Goal: Transaction & Acquisition: Complete application form

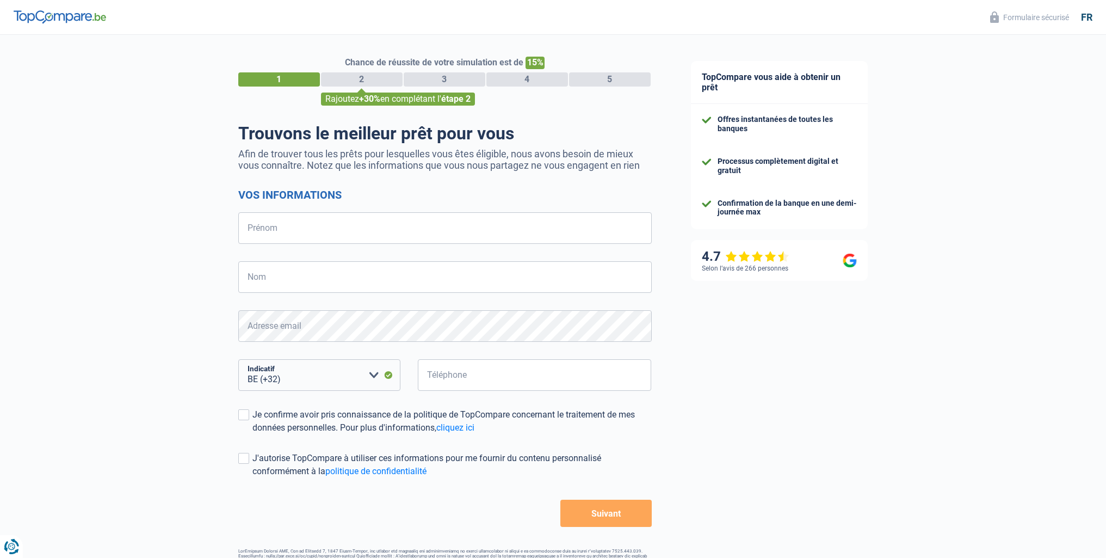
select select "32"
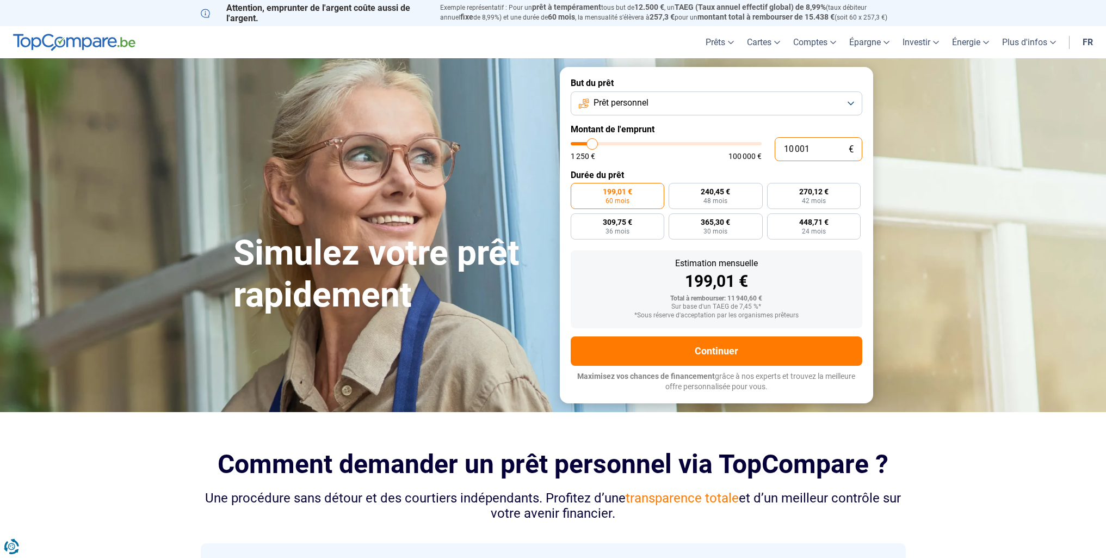
drag, startPoint x: 811, startPoint y: 147, endPoint x: 784, endPoint y: 148, distance: 26.7
click at [784, 148] on input "10 001" at bounding box center [819, 149] width 88 height 24
type input "2"
type input "1250"
type input "29"
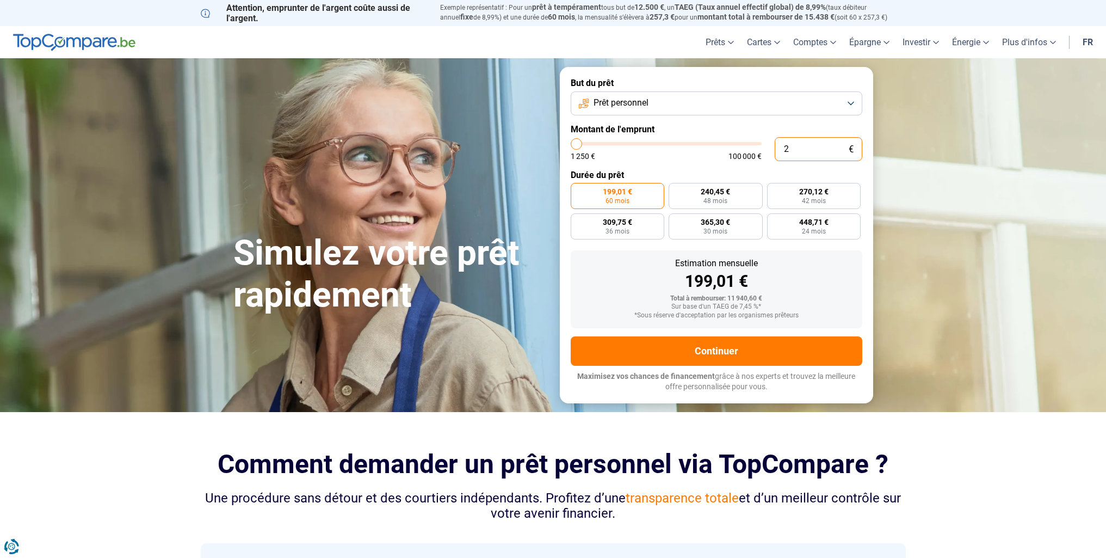
type input "1250"
type input "295"
type input "1250"
type input "2 950"
type input "3000"
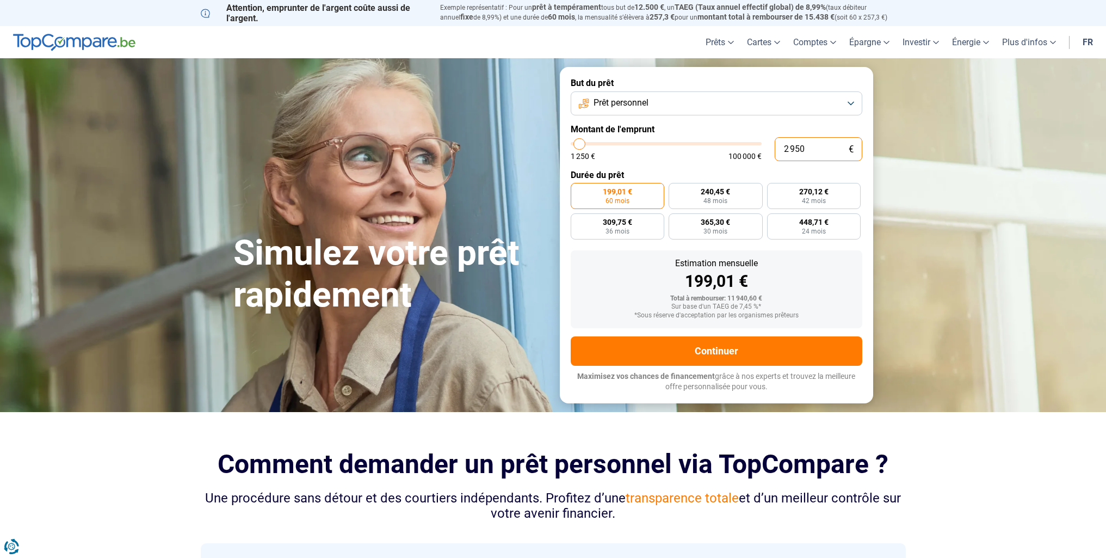
type input "29 500"
type input "29500"
radio input "false"
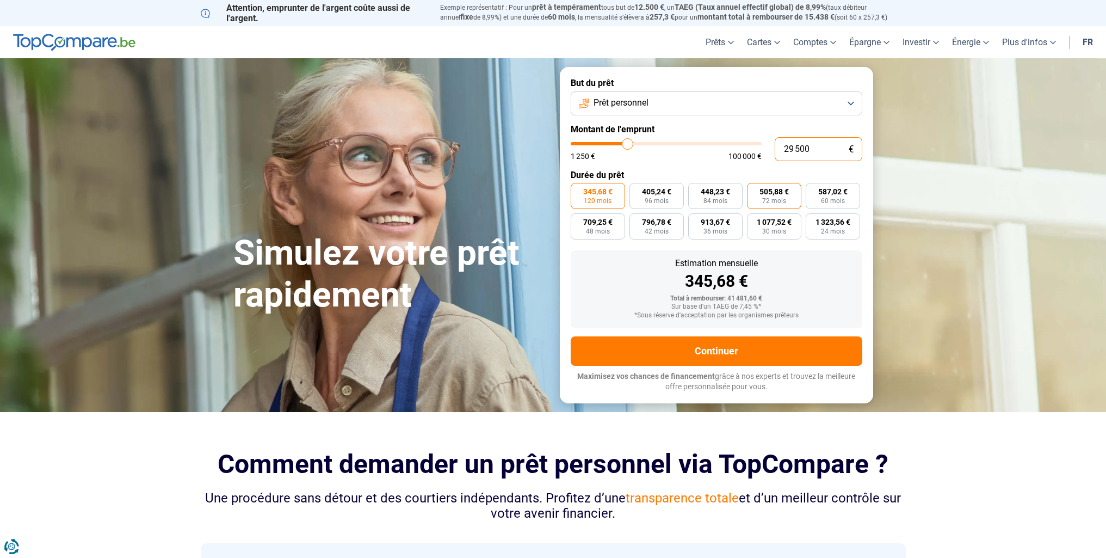
type input "29 500"
click at [788, 200] on label "505,88 € 72 mois" at bounding box center [774, 196] width 54 height 26
click at [754, 190] on input "505,88 € 72 mois" at bounding box center [750, 186] width 7 height 7
radio input "true"
click at [769, 106] on button "Prêt personnel" at bounding box center [717, 103] width 292 height 24
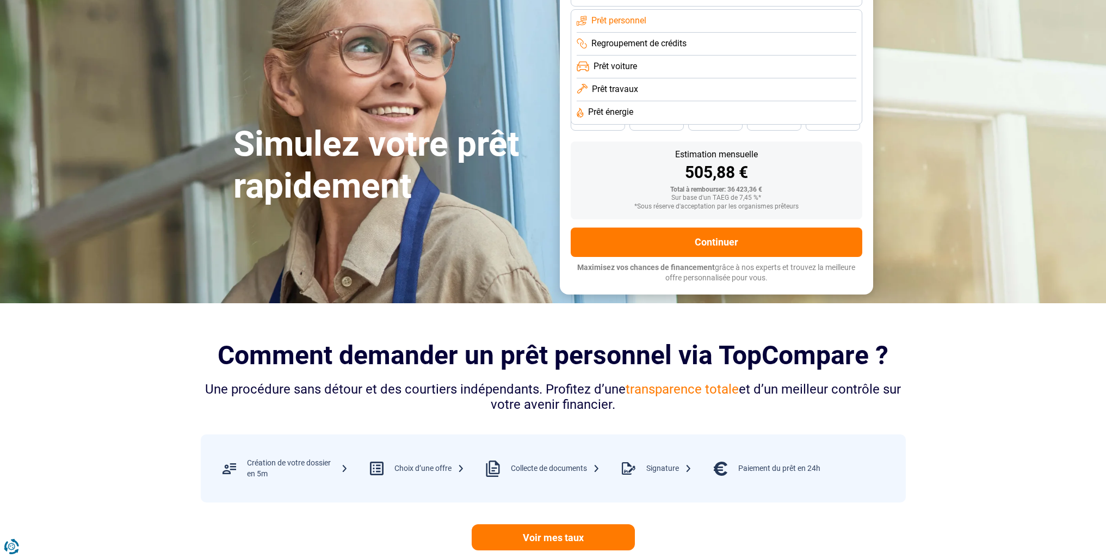
scroll to position [54, 0]
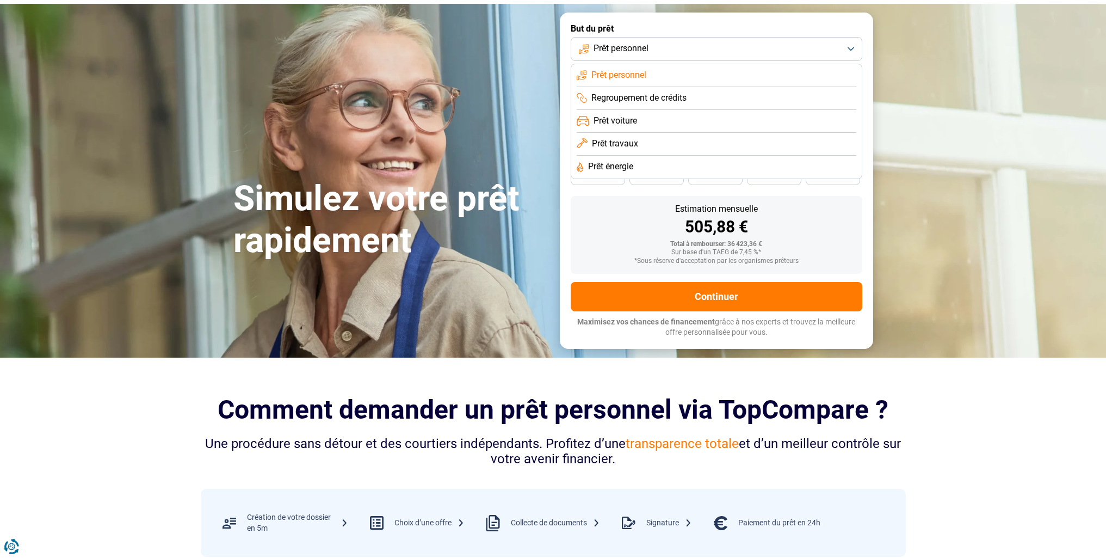
click at [710, 49] on button "Prêt personnel" at bounding box center [717, 49] width 292 height 24
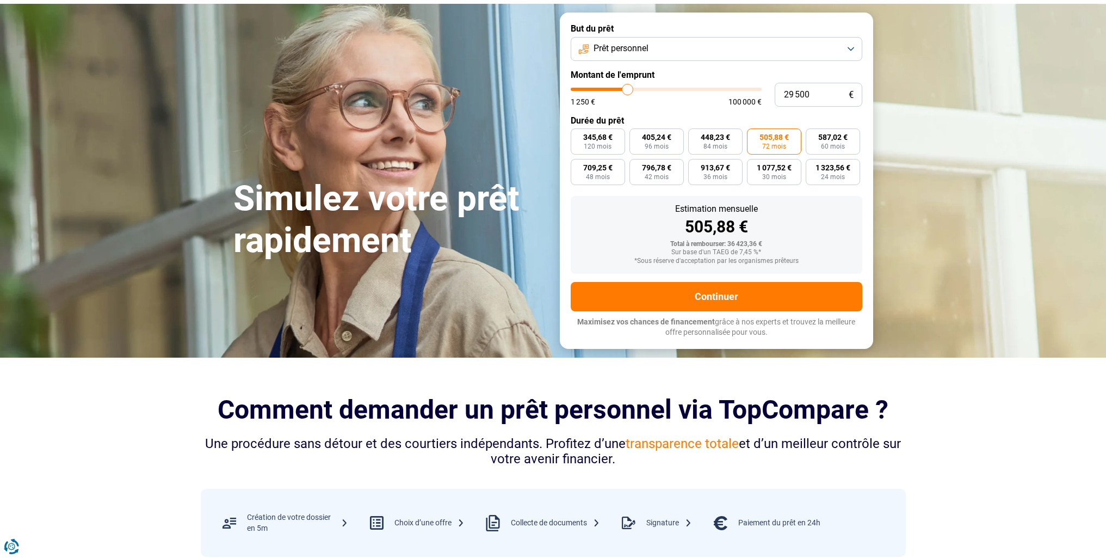
click at [731, 53] on button "Prêt personnel" at bounding box center [717, 49] width 292 height 24
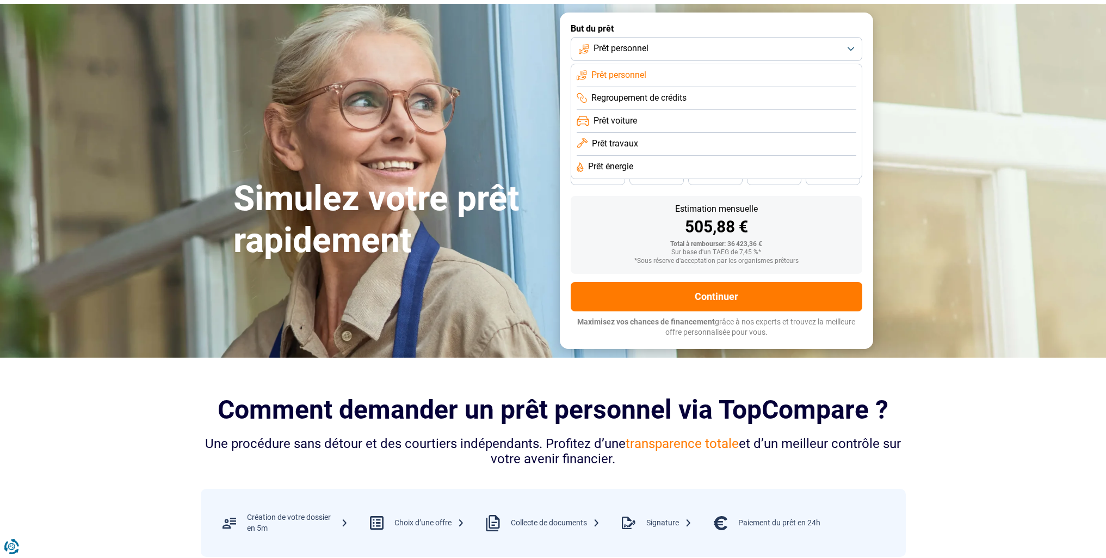
click at [687, 151] on li "Prêt travaux" at bounding box center [717, 144] width 280 height 23
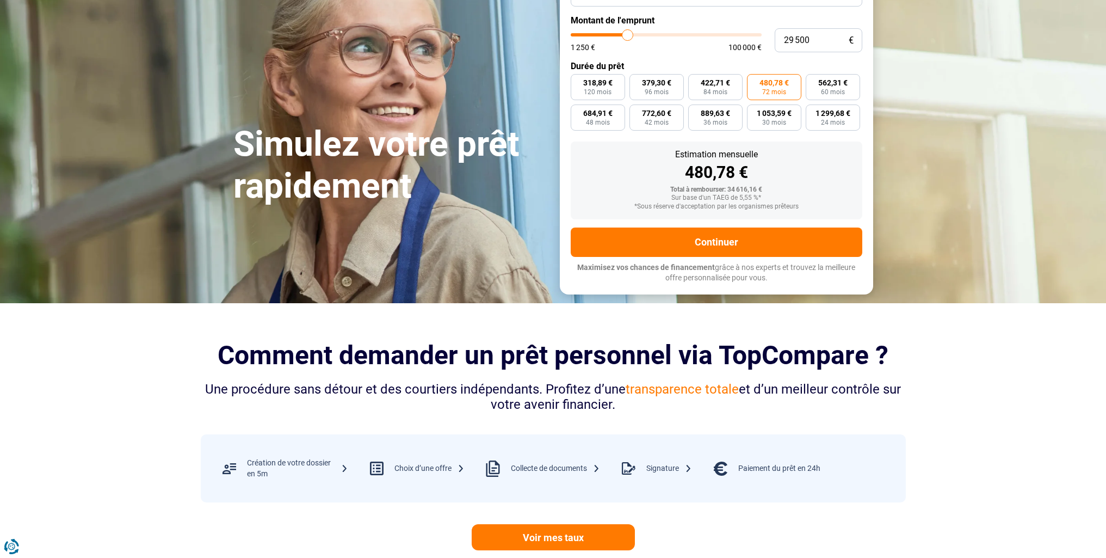
scroll to position [0, 0]
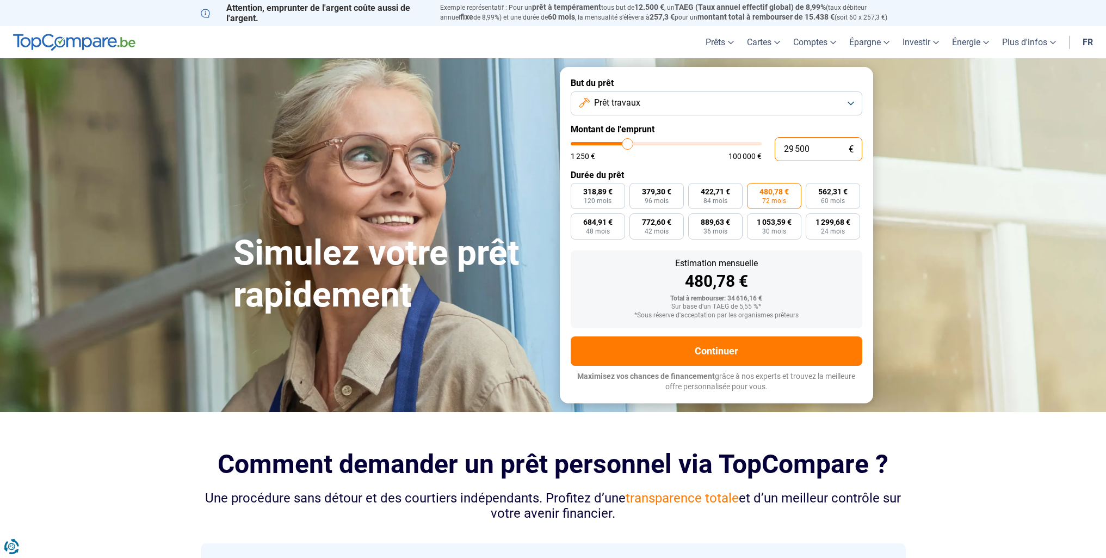
drag, startPoint x: 824, startPoint y: 150, endPoint x: 784, endPoint y: 147, distance: 40.9
click at [784, 147] on input "29 500" at bounding box center [819, 149] width 88 height 24
type input "3"
type input "1250"
type input "30"
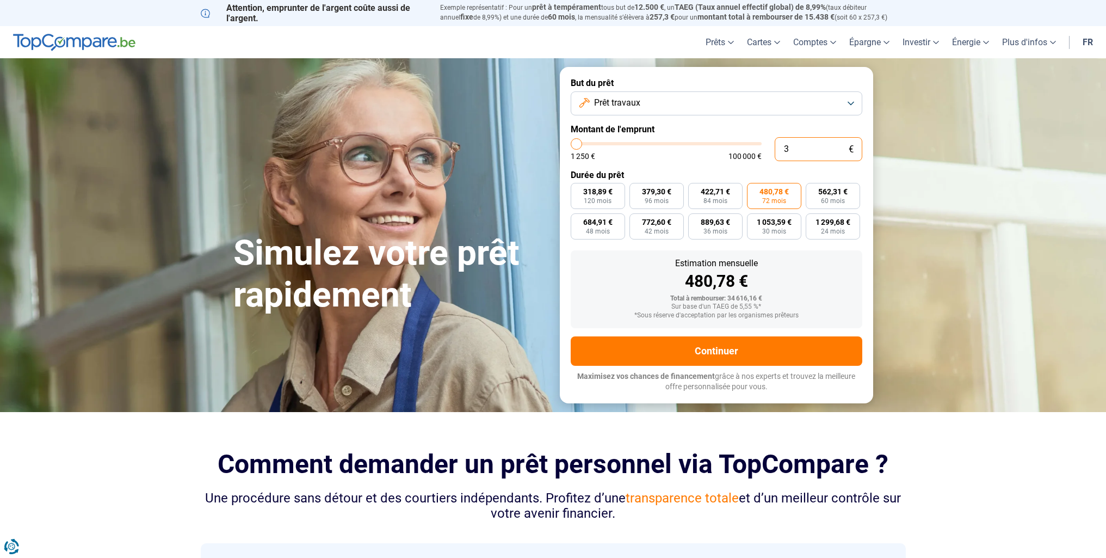
type input "1250"
type input "300"
type input "1250"
type input "3 000"
type input "3000"
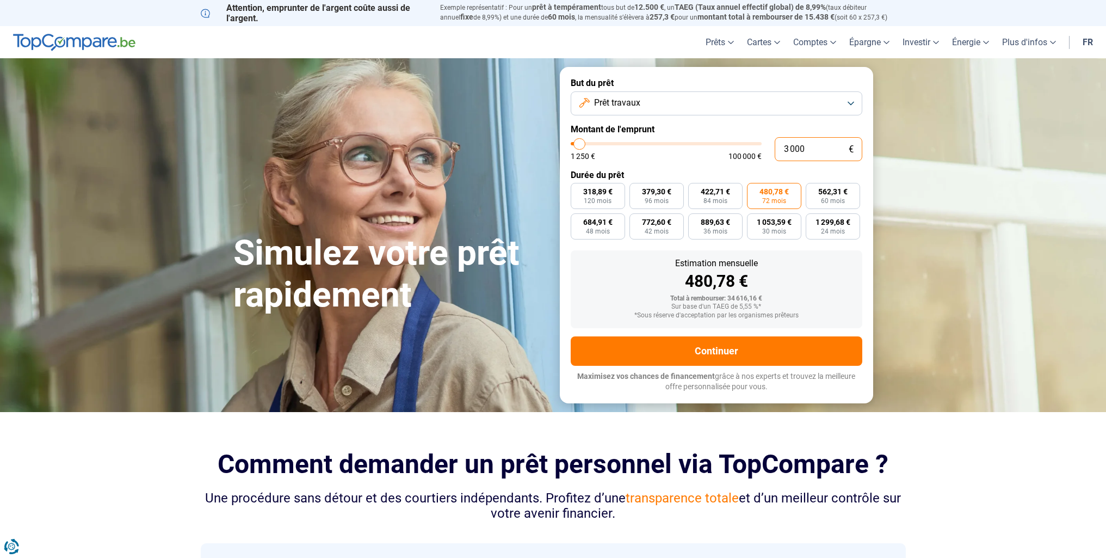
type input "30 000"
type input "30000"
radio input "true"
type input "30 000"
click at [773, 199] on span "72 mois" at bounding box center [774, 201] width 24 height 7
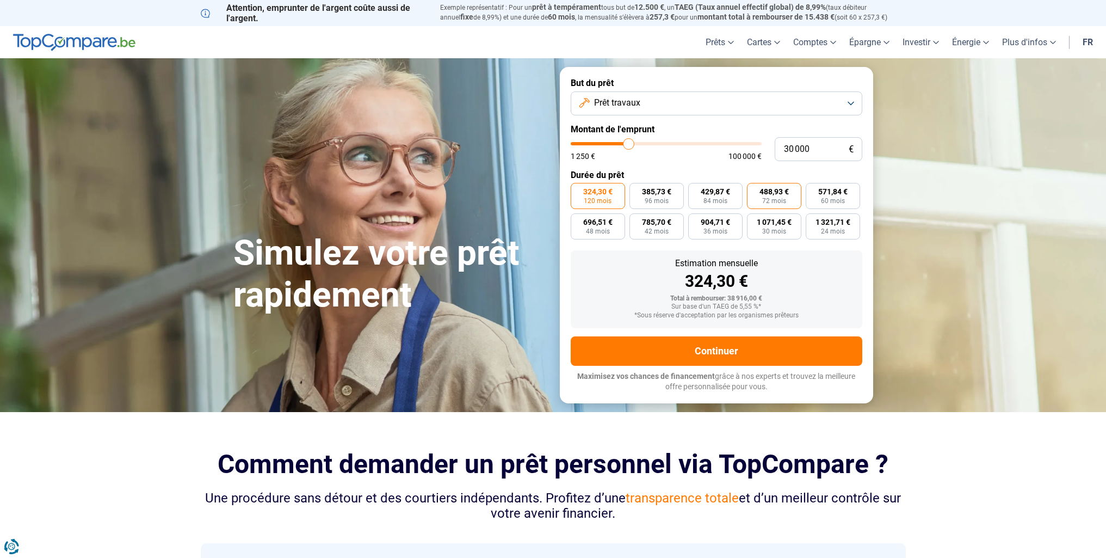
click at [754, 190] on input "488,93 € 72 mois" at bounding box center [750, 186] width 7 height 7
radio input "true"
click at [830, 190] on span "571,84 €" at bounding box center [832, 192] width 29 height 8
click at [813, 190] on input "571,84 € 60 mois" at bounding box center [809, 186] width 7 height 7
radio input "true"
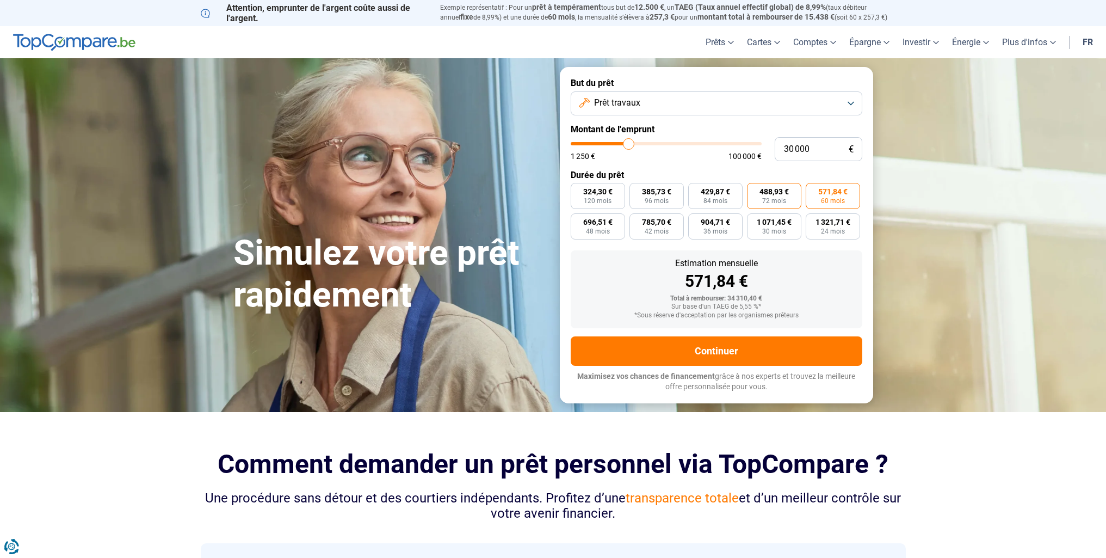
click at [799, 192] on label "488,93 € 72 mois" at bounding box center [774, 196] width 54 height 26
click at [754, 190] on input "488,93 € 72 mois" at bounding box center [750, 186] width 7 height 7
radio input "true"
click at [833, 193] on span "571,84 €" at bounding box center [832, 192] width 29 height 8
click at [813, 190] on input "571,84 € 60 mois" at bounding box center [809, 186] width 7 height 7
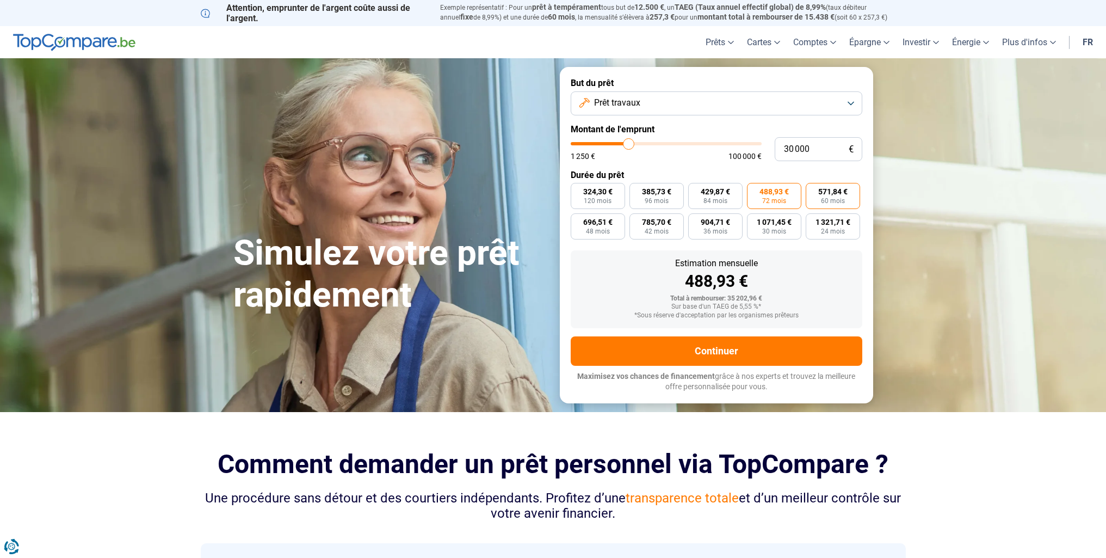
radio input "true"
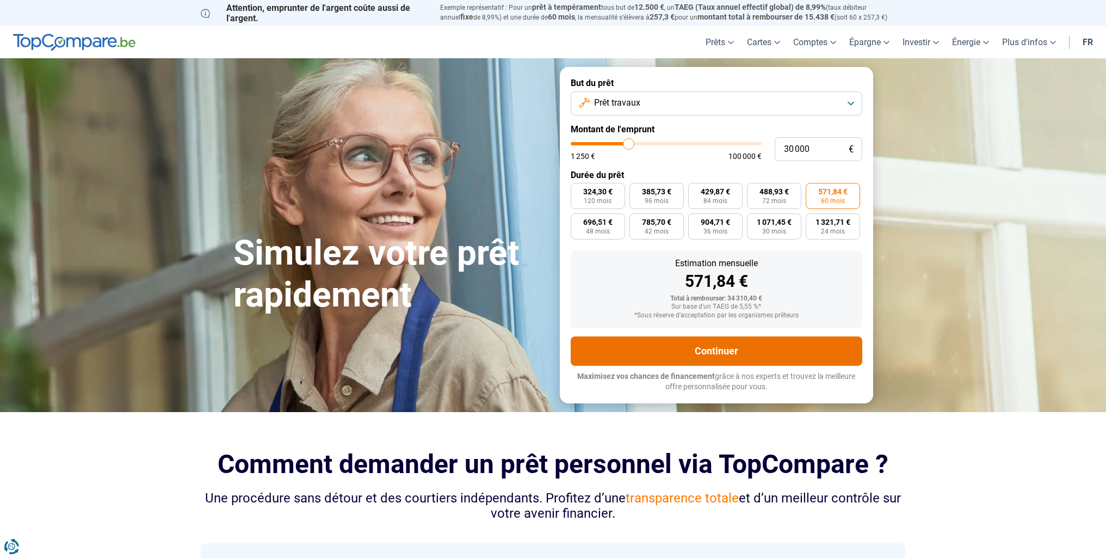
click at [734, 348] on button "Continuer" at bounding box center [717, 350] width 292 height 29
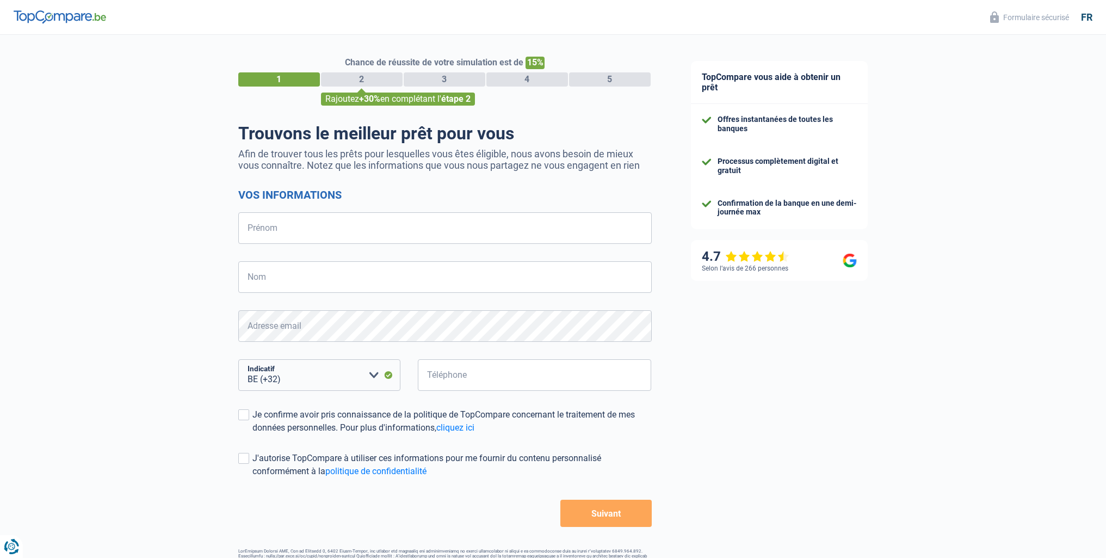
select select "32"
click at [320, 227] on input "Prénom" at bounding box center [445, 228] width 414 height 32
type input "Bogdan"
click at [309, 281] on input "Nom" at bounding box center [445, 277] width 414 height 32
type input "Craciunescu"
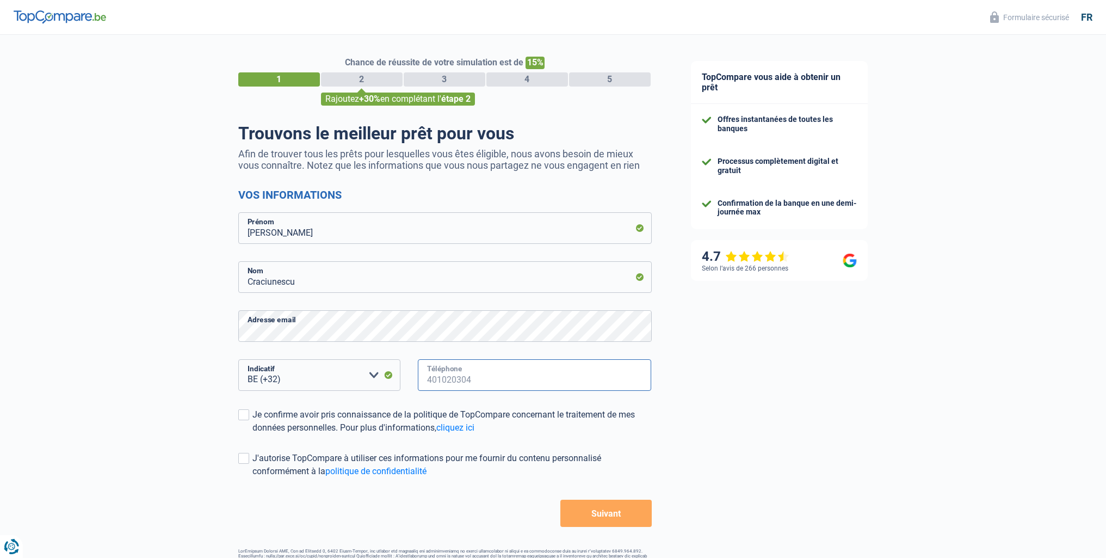
click at [462, 370] on input "Téléphone" at bounding box center [535, 375] width 234 height 32
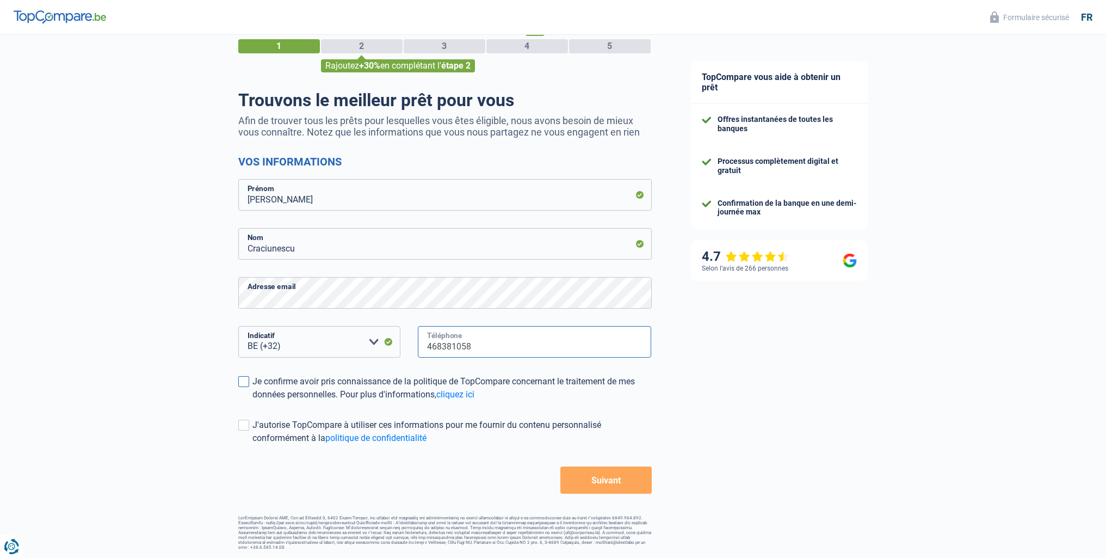
type input "468381058"
click at [244, 385] on span at bounding box center [243, 381] width 11 height 11
click at [252, 401] on input "Je confirme avoir pris connaissance de la politique de TopCompare concernant le…" at bounding box center [252, 401] width 0 height 0
click at [243, 430] on span at bounding box center [243, 425] width 11 height 11
click at [252, 445] on input "J'autorise TopCompare à utiliser ces informations pour me fournir du contenu pe…" at bounding box center [252, 445] width 0 height 0
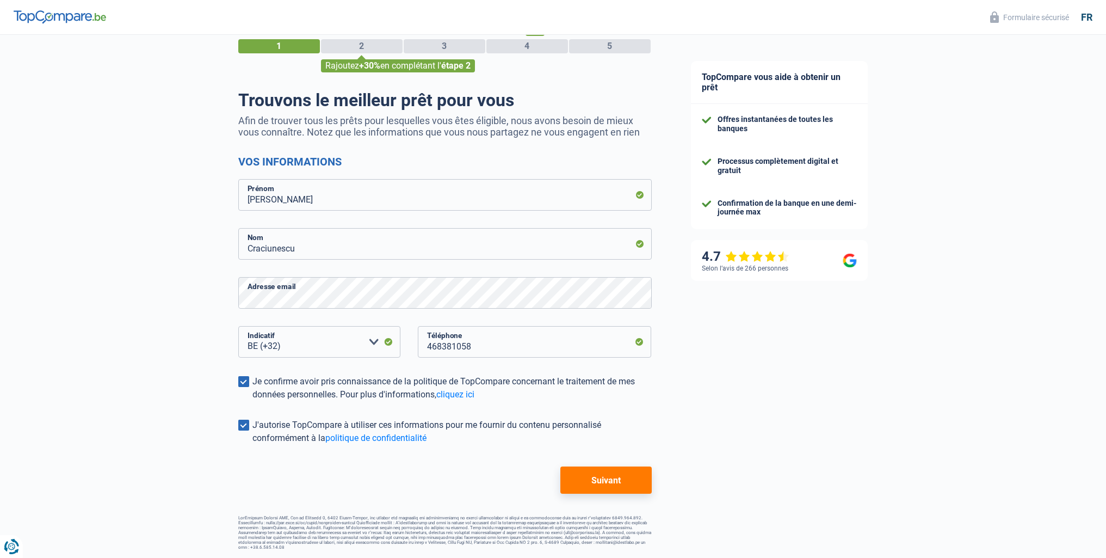
click at [608, 484] on button "Suivant" at bounding box center [605, 479] width 91 height 27
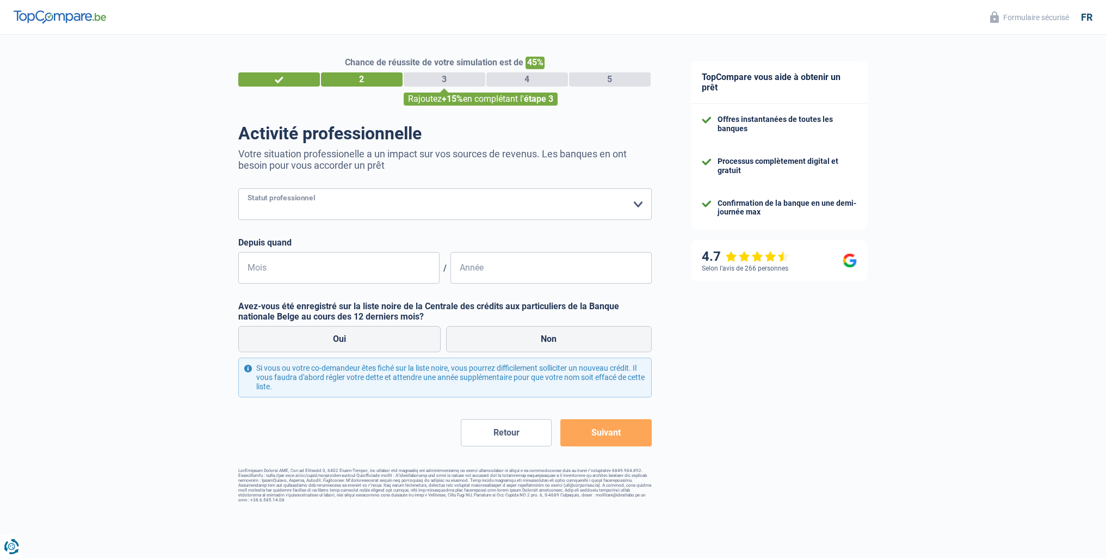
click at [387, 203] on select "Ouvrier Employé privé Employé public Invalide Indépendant Pensionné Chômeur Mut…" at bounding box center [445, 204] width 414 height 32
select select "privateEmployee"
click at [238, 189] on select "Ouvrier Employé privé Employé public Invalide Indépendant Pensionné Chômeur Mut…" at bounding box center [445, 204] width 414 height 32
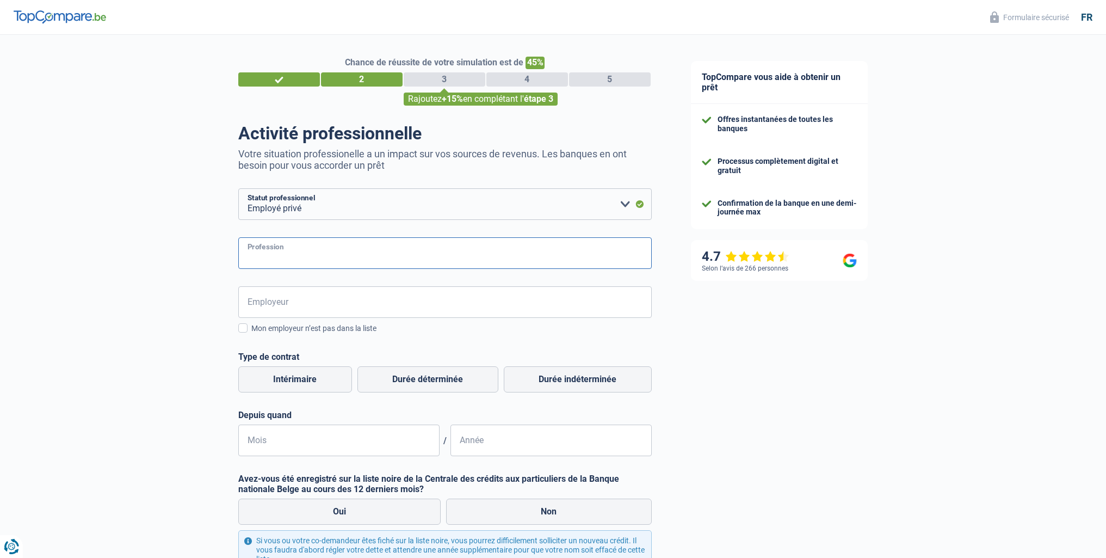
click at [295, 251] on input "Profession" at bounding box center [445, 253] width 414 height 32
type input "Project Manager"
click at [298, 298] on input "Employeur" at bounding box center [445, 302] width 414 height 32
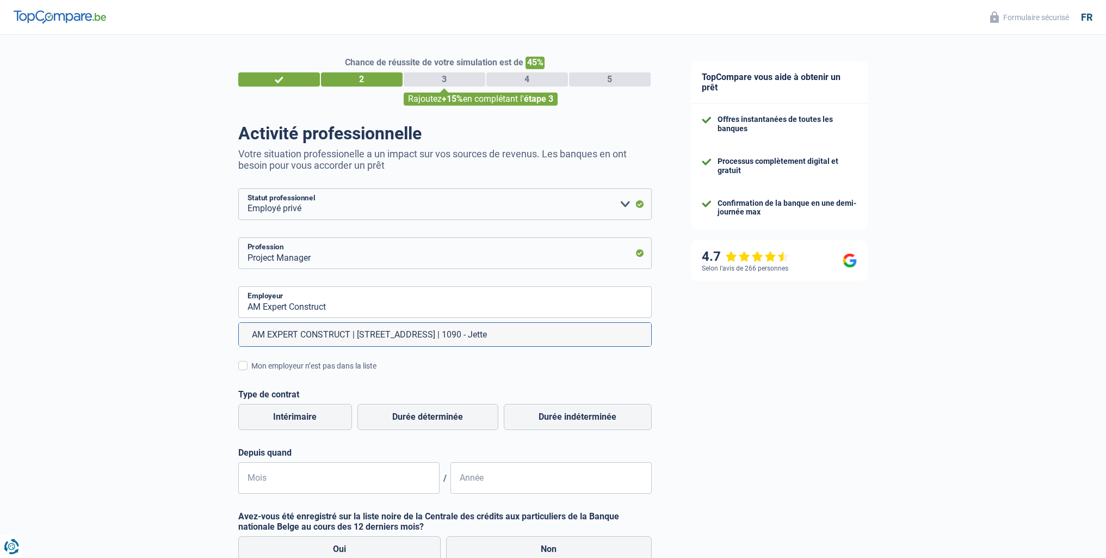
click at [351, 331] on li "AM EXPERT CONSTRUCT | Rue De Keersmaeker, 27 | 1090 - Jette" at bounding box center [445, 334] width 412 height 23
type input "AM EXPERT CONSTRUCT | Rue De Keersmaeker, 27 | 1090 - Jette"
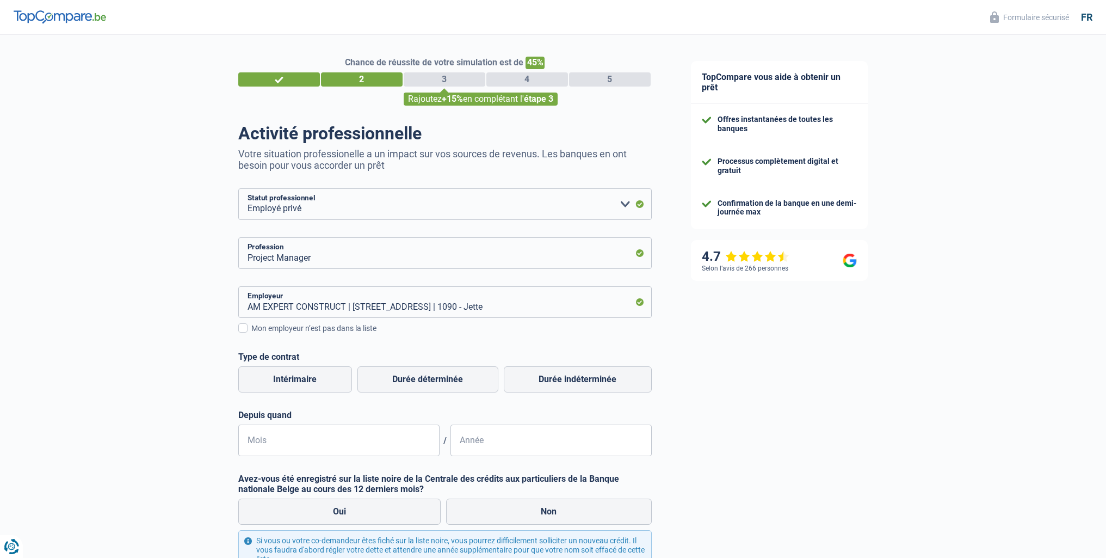
scroll to position [54, 0]
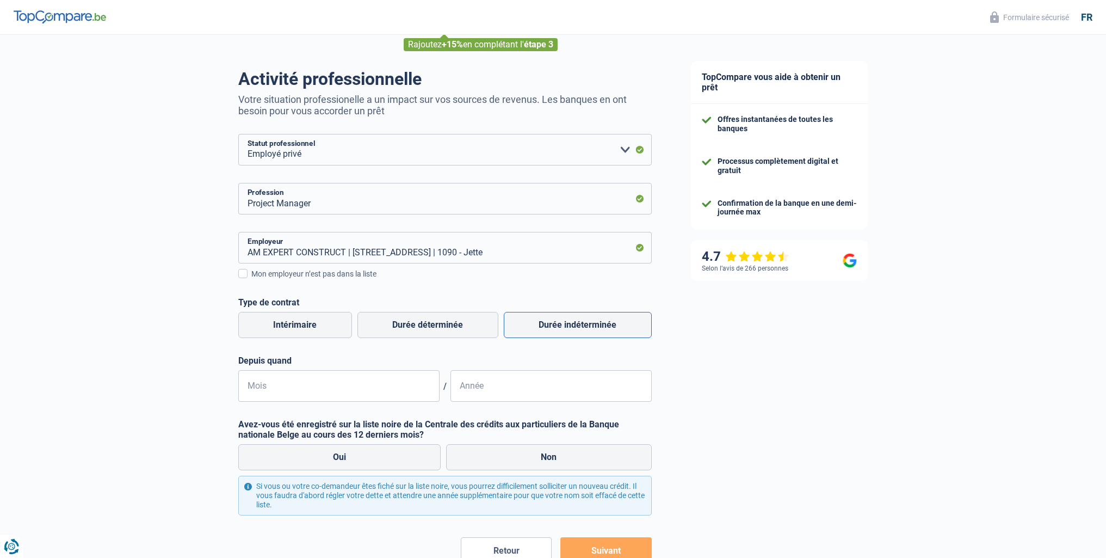
click at [565, 323] on label "Durée indéterminée" at bounding box center [578, 325] width 148 height 26
click at [565, 323] on input "Durée indéterminée" at bounding box center [578, 325] width 148 height 26
radio input "true"
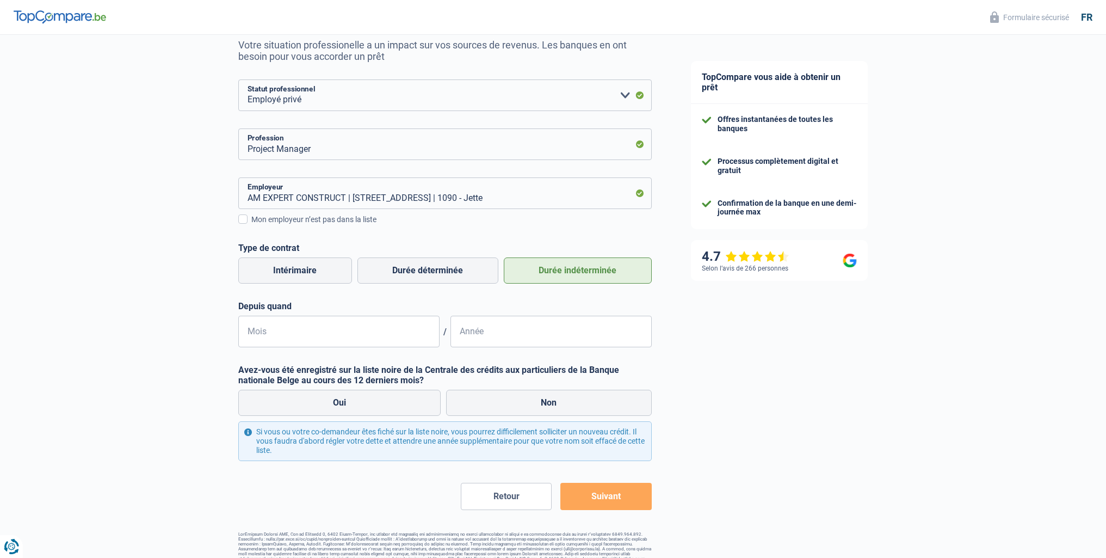
scroll to position [125, 0]
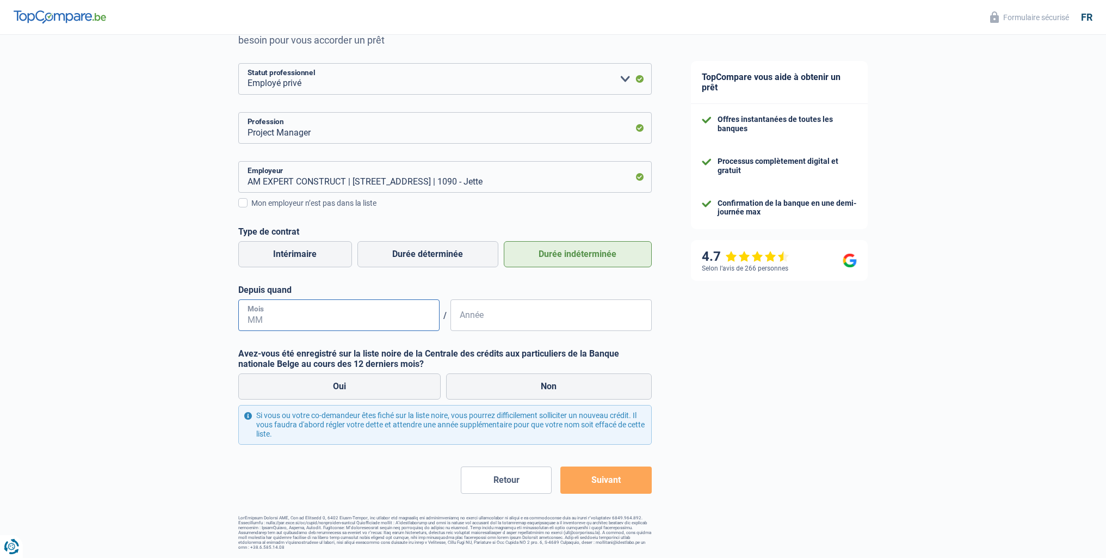
click at [300, 324] on input "Mois" at bounding box center [338, 315] width 201 height 32
type input "10"
click at [489, 326] on input "Année" at bounding box center [551, 315] width 201 height 32
type input "2024"
click at [527, 385] on label "Non" at bounding box center [549, 386] width 206 height 26
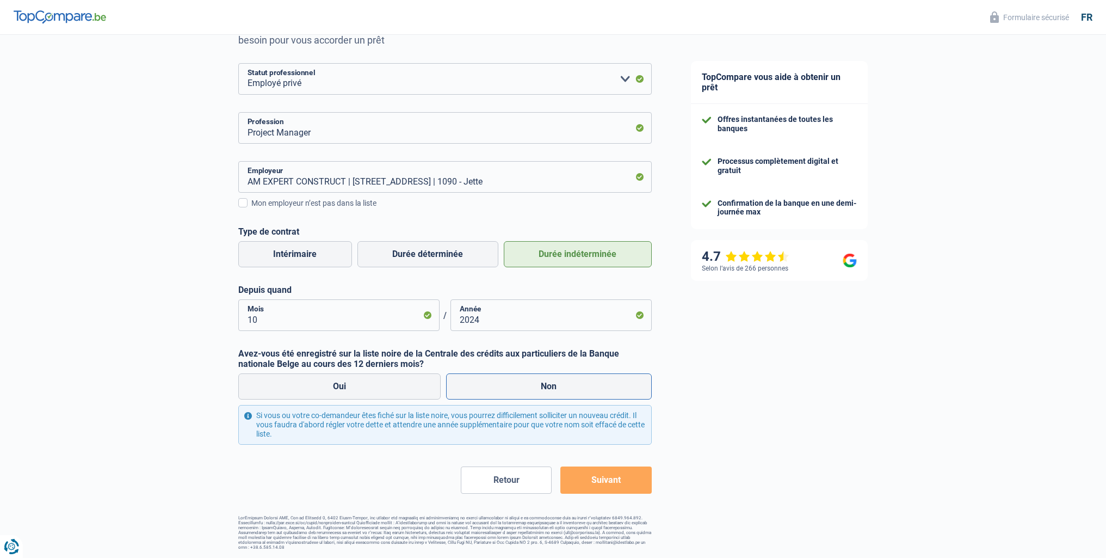
click at [527, 385] on input "Non" at bounding box center [549, 386] width 206 height 26
radio input "true"
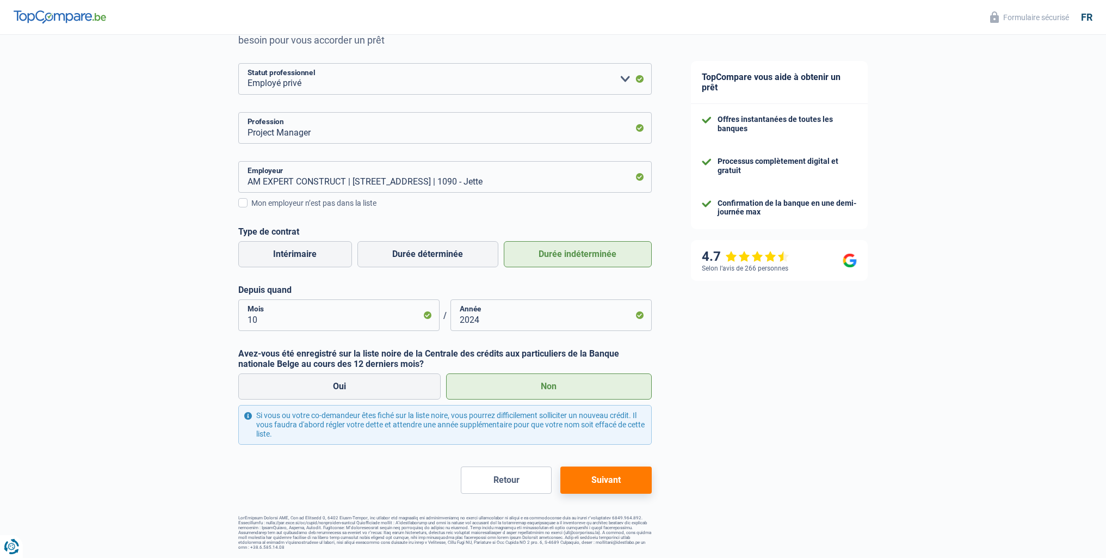
click at [630, 479] on button "Suivant" at bounding box center [605, 479] width 91 height 27
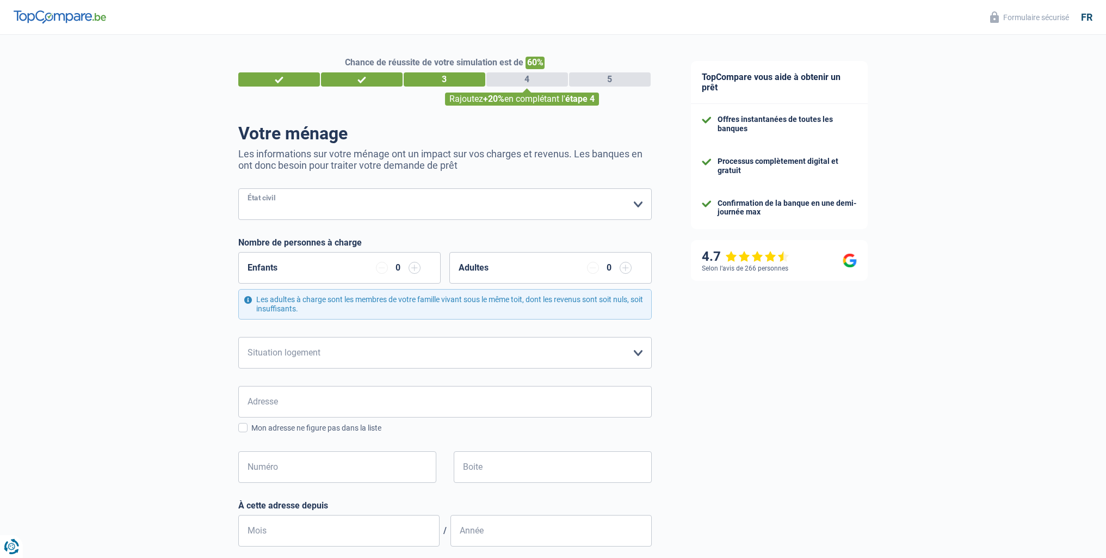
click at [608, 211] on select "Célibataire Marié(e) Cohabitant(e) légal(e) Divorcé(e) Veuf(ve) Séparé (de fait…" at bounding box center [445, 204] width 414 height 32
select select "single"
click at [238, 189] on select "Célibataire Marié(e) Cohabitant(e) légal(e) Divorcé(e) Veuf(ve) Séparé (de fait…" at bounding box center [445, 204] width 414 height 32
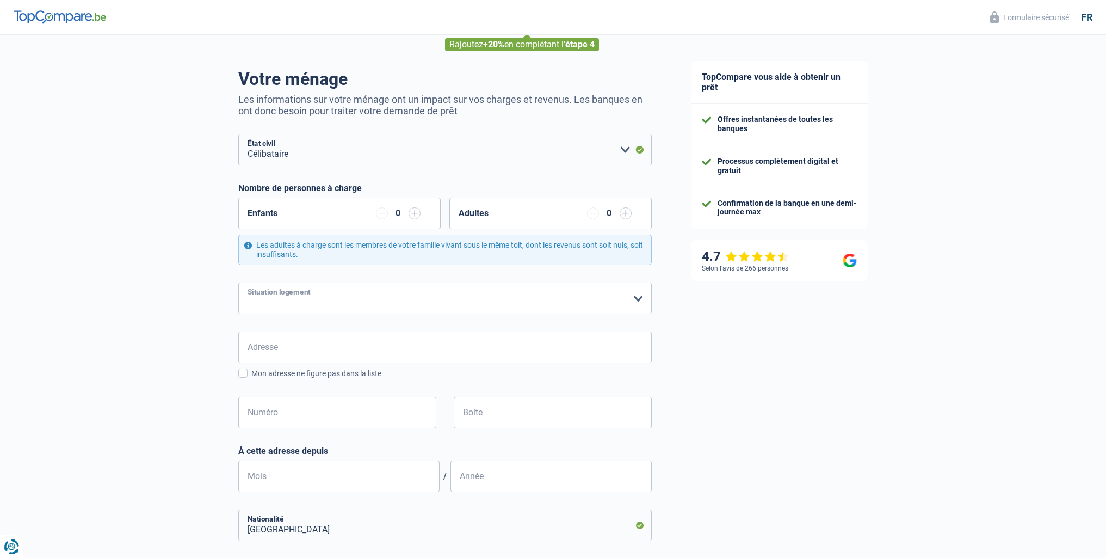
click at [401, 290] on select "Locataire Propriétaire avec prêt hypothécaire Propriétaire sans prêt hypothécai…" at bounding box center [445, 298] width 414 height 32
select select "liveWithParents"
click at [238, 283] on select "Locataire Propriétaire avec prêt hypothécaire Propriétaire sans prêt hypothécai…" at bounding box center [445, 298] width 414 height 32
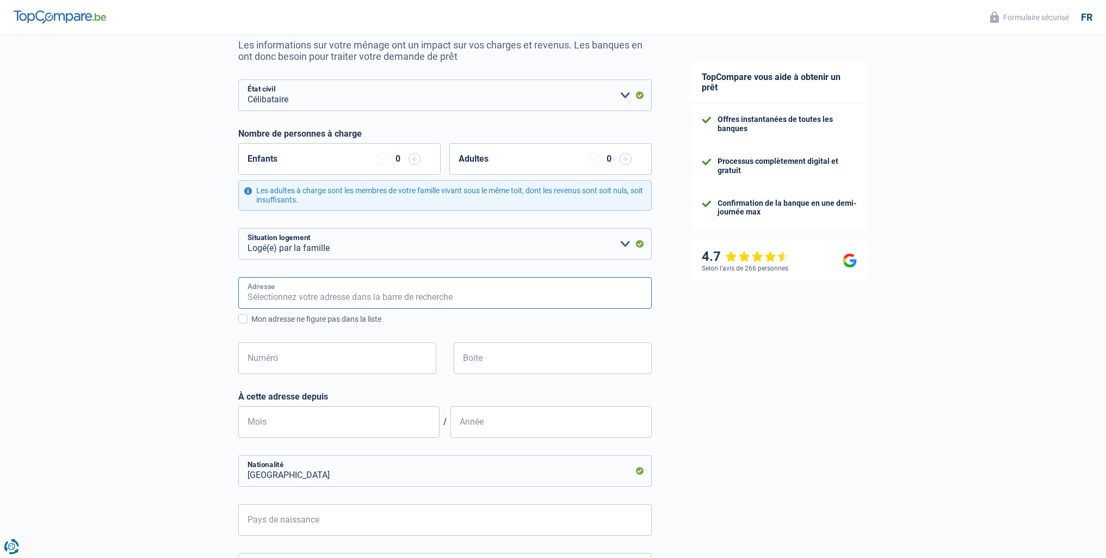
click at [314, 295] on input "Adresse" at bounding box center [445, 293] width 414 height 32
click at [482, 301] on input "Van Maerlantstraat, 8301, Knokke-Heist, BE" at bounding box center [445, 293] width 414 height 32
drag, startPoint x: 449, startPoint y: 296, endPoint x: 208, endPoint y: 290, distance: 241.1
click at [208, 290] on div "Chance de réussite de votre simulation est de 60% 1 2 3 4 5 Rajoutez +20% en co…" at bounding box center [335, 332] width 671 height 821
type input "Rue Van Maerlant, 1040, Bruxelles, BE"
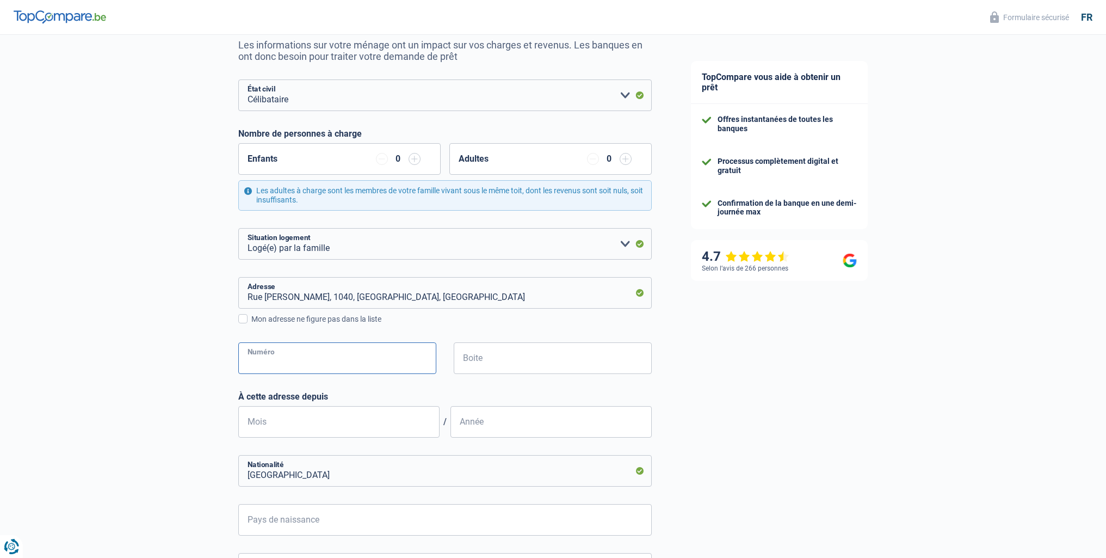
click at [294, 353] on input "Numéro" at bounding box center [337, 358] width 198 height 32
type input "7"
click at [497, 364] on input "Boite" at bounding box center [553, 358] width 198 height 32
type input "13"
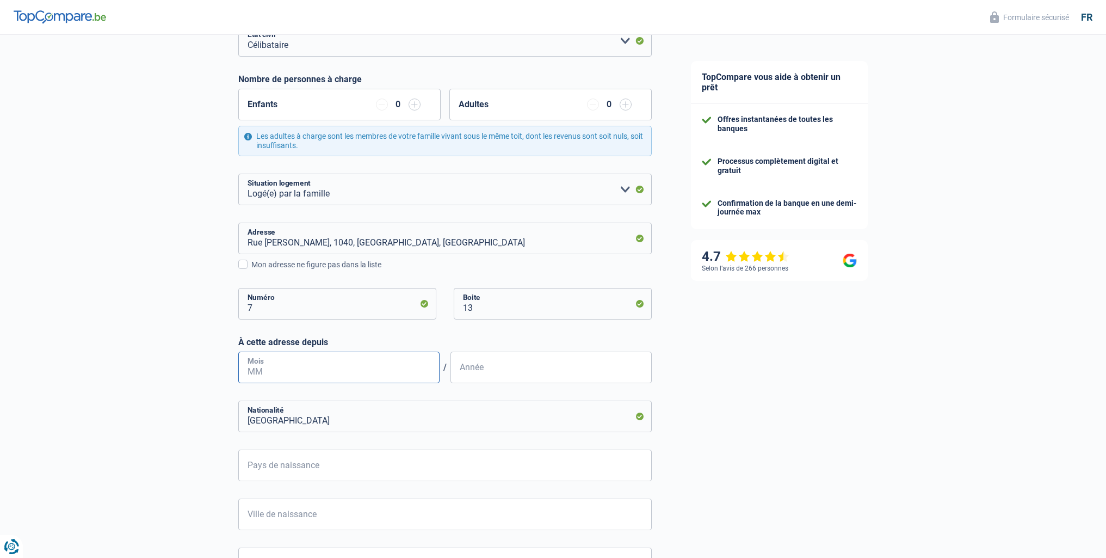
click at [358, 373] on input "Mois" at bounding box center [338, 367] width 201 height 32
type input "04"
type input "2025"
click at [280, 371] on input "04" at bounding box center [338, 367] width 201 height 32
drag, startPoint x: 267, startPoint y: 372, endPoint x: 235, endPoint y: 374, distance: 32.2
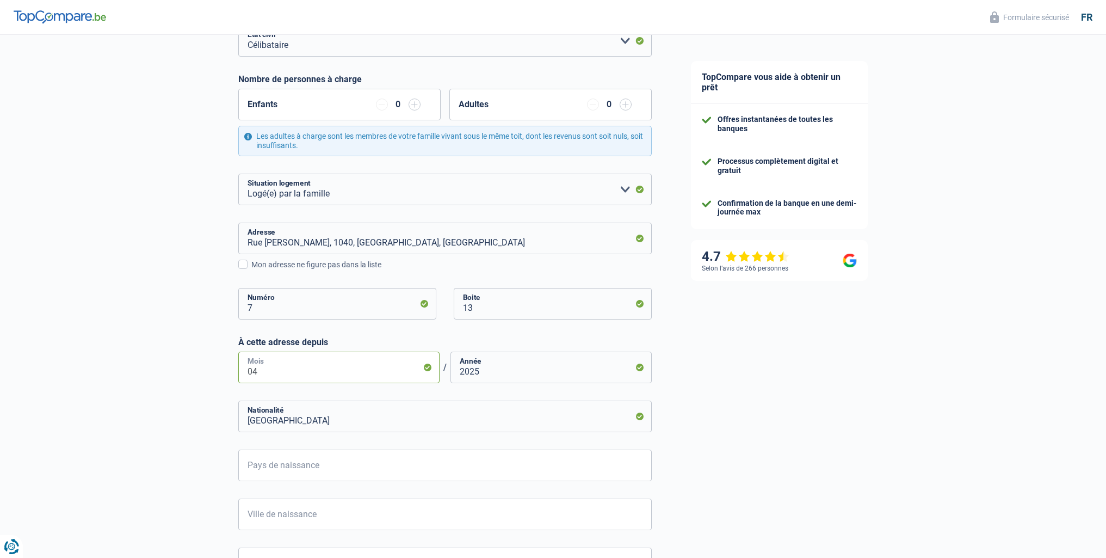
click at [235, 374] on div "Chance de réussite de votre simulation est de 60% 1 2 3 4 5 Rajoutez +20% en co…" at bounding box center [335, 277] width 671 height 821
type input "08"
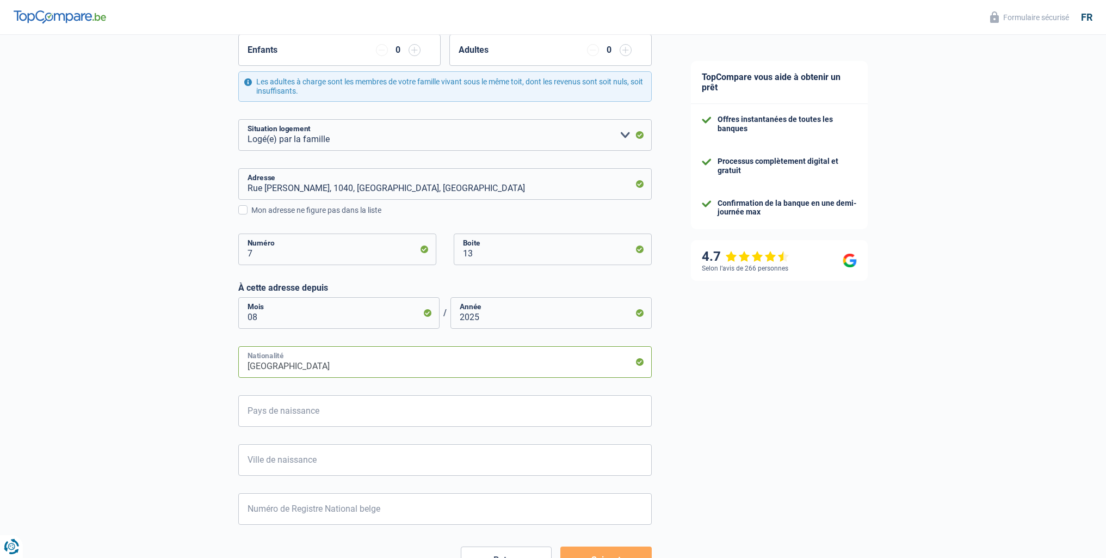
click at [413, 369] on input "Belgique" at bounding box center [445, 362] width 414 height 32
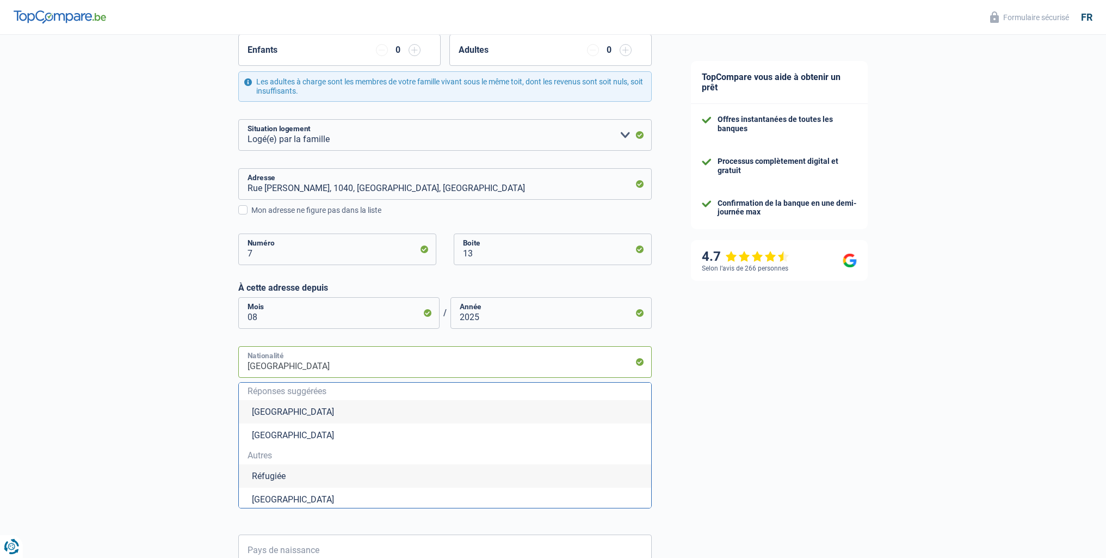
drag, startPoint x: 282, startPoint y: 371, endPoint x: 185, endPoint y: 373, distance: 97.4
click at [185, 373] on div "Chance de réussite de votre simulation est de 60% 1 2 3 4 5 Rajoutez +20% en co…" at bounding box center [335, 293] width 671 height 960
type input "o"
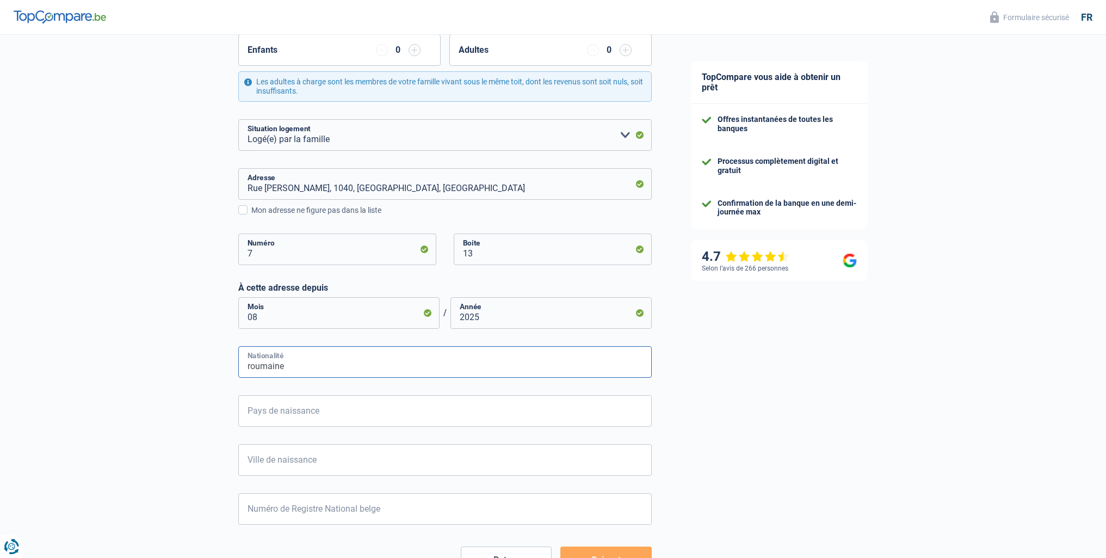
click at [305, 377] on input "roumaine" at bounding box center [445, 362] width 414 height 32
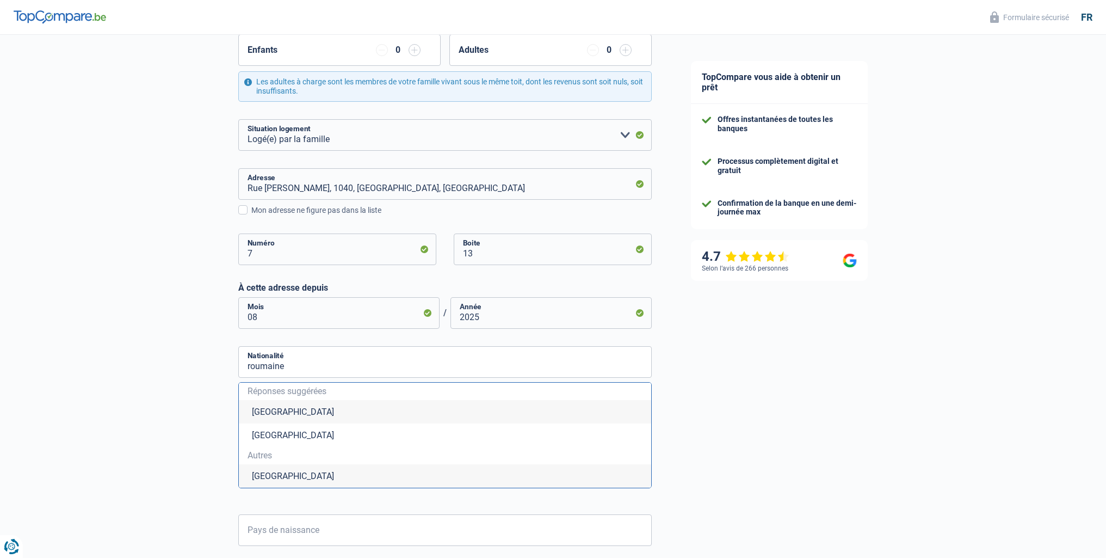
click at [288, 480] on li "Roumanie" at bounding box center [445, 475] width 412 height 23
type input "Roumanie"
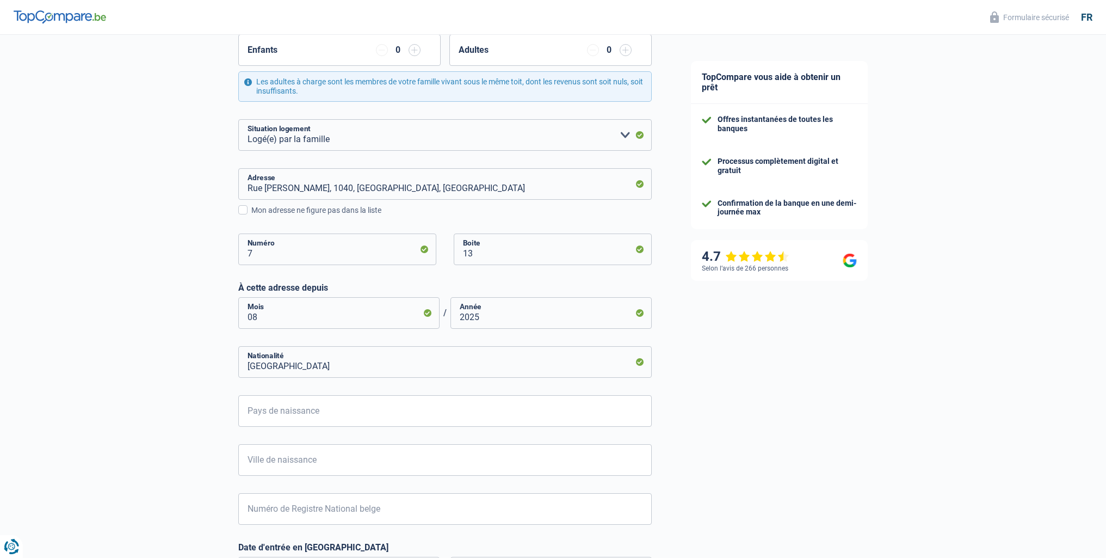
scroll to position [272, 0]
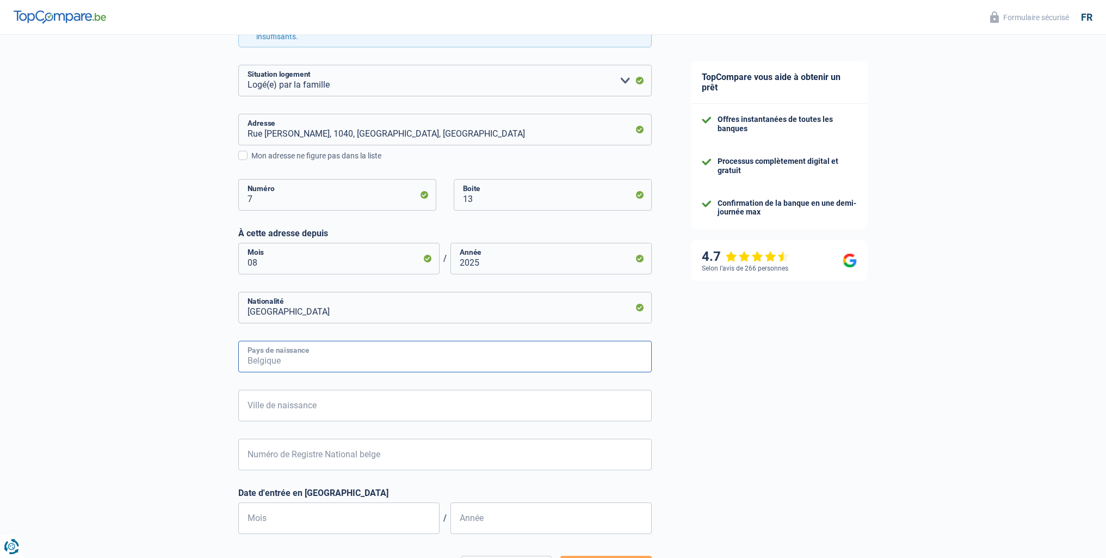
click at [293, 354] on input "Pays de naissance" at bounding box center [445, 357] width 414 height 32
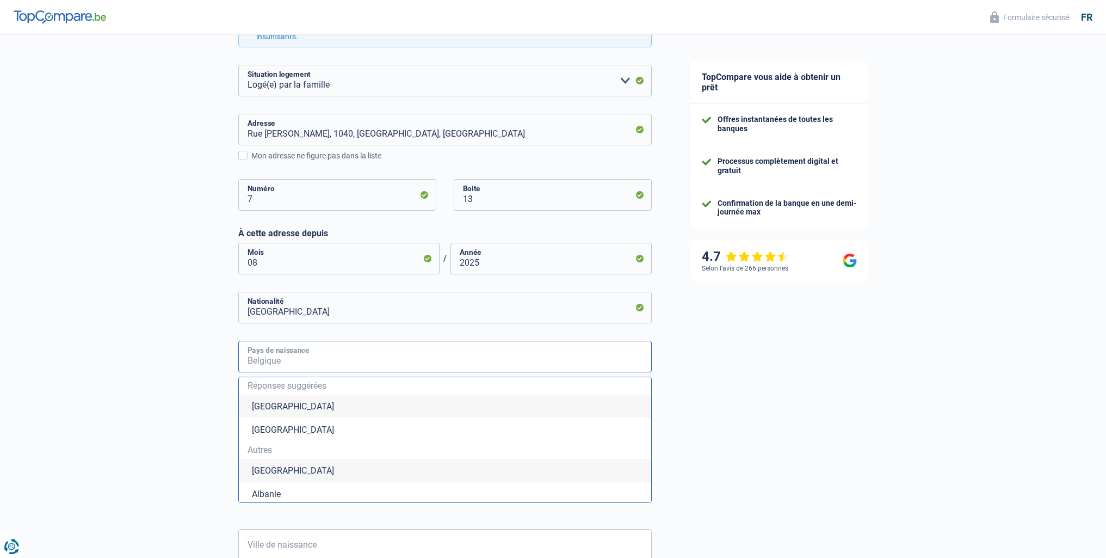
type input "r"
type input "o"
click at [273, 467] on li "Roumanie" at bounding box center [445, 470] width 412 height 23
type input "Roumanie"
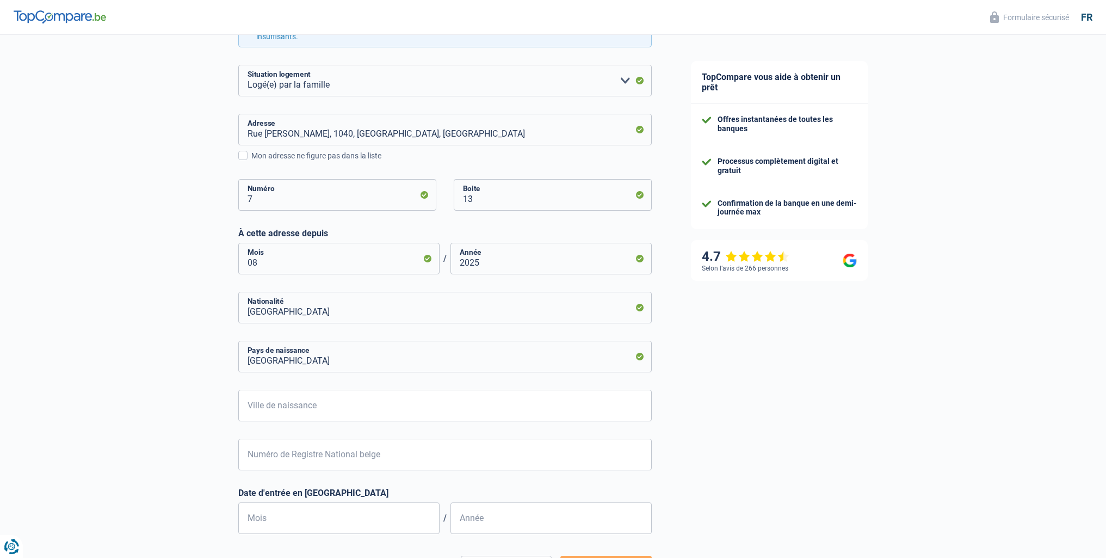
scroll to position [326, 0]
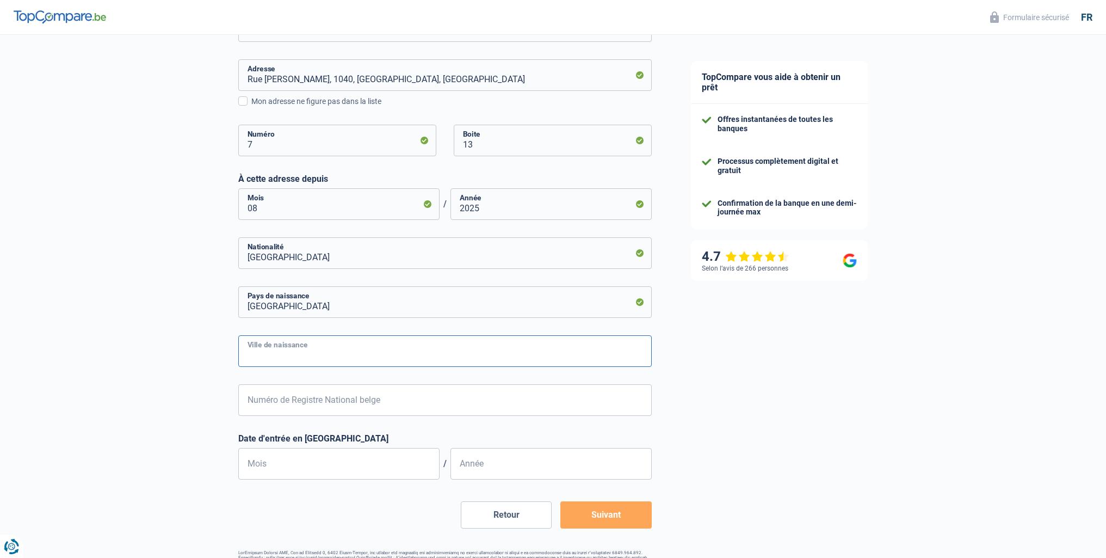
click at [310, 343] on input "Ville de naissance" at bounding box center [445, 351] width 414 height 32
type input "Petrosani"
click at [307, 403] on input "Numéro de Registre National belge" at bounding box center [445, 400] width 414 height 32
type input "91.11.03-469.71"
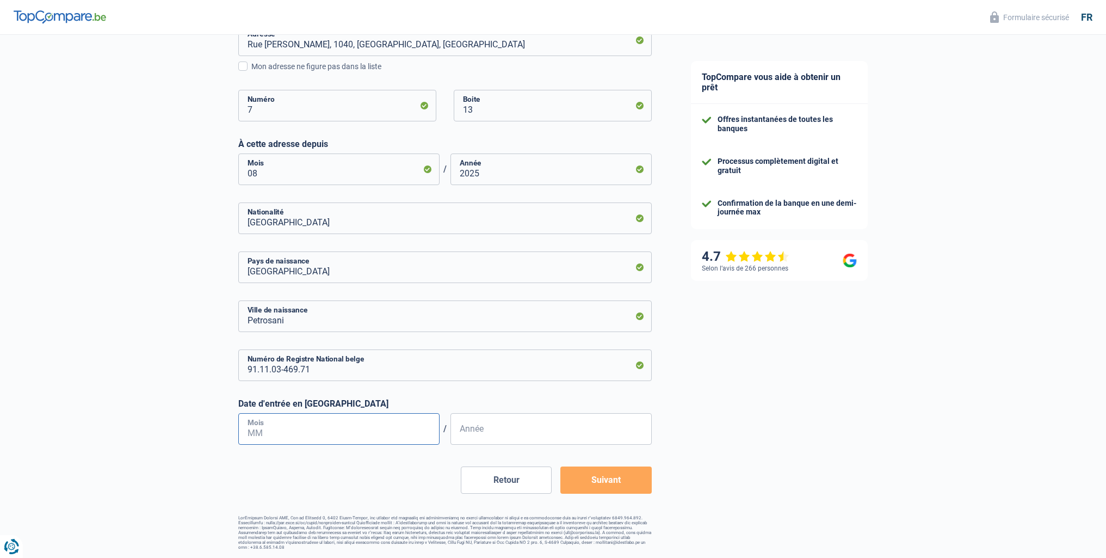
click at [351, 436] on input "Mois" at bounding box center [338, 429] width 201 height 32
type input "10"
type input "2023"
click at [285, 435] on input "10" at bounding box center [338, 429] width 201 height 32
type input "1"
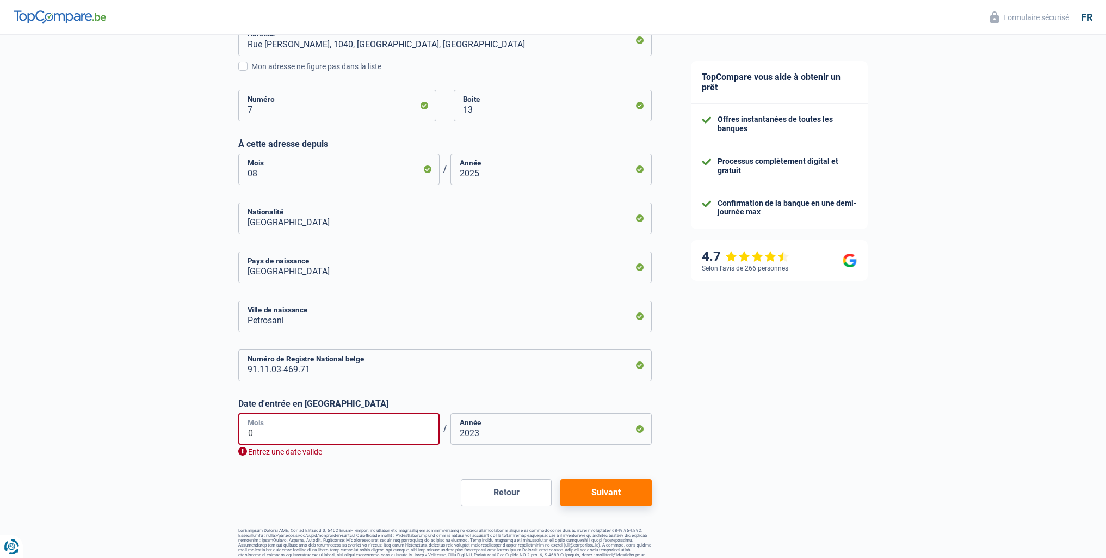
type input "09"
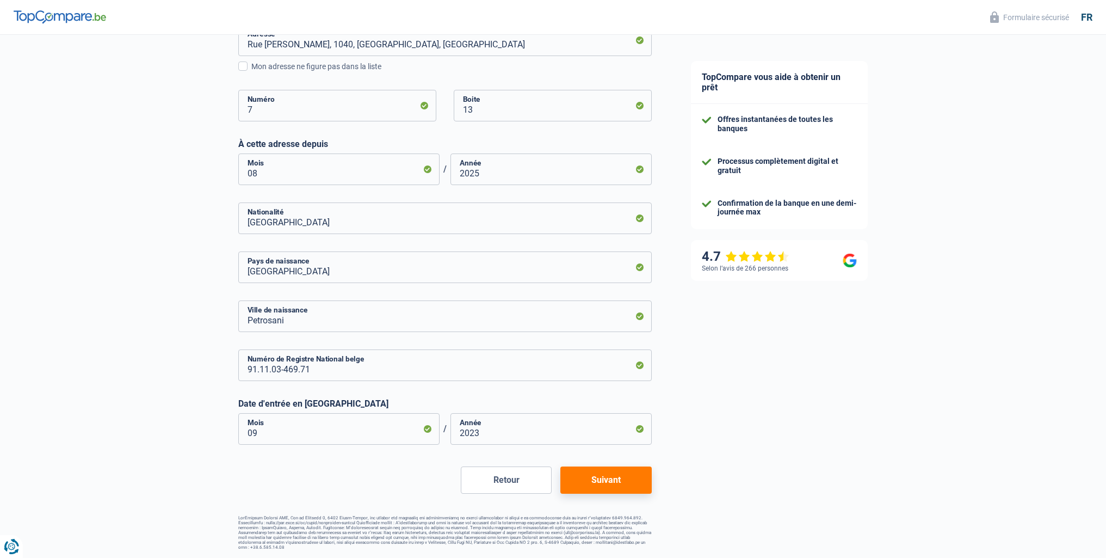
click at [584, 474] on button "Suivant" at bounding box center [605, 479] width 91 height 27
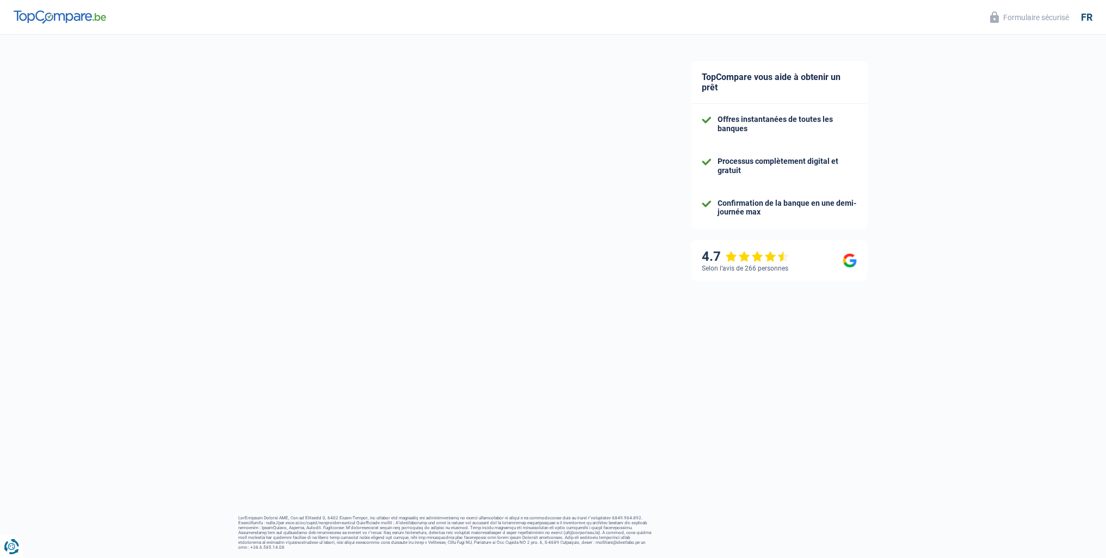
select select "netSalary"
select select "mealVouchers"
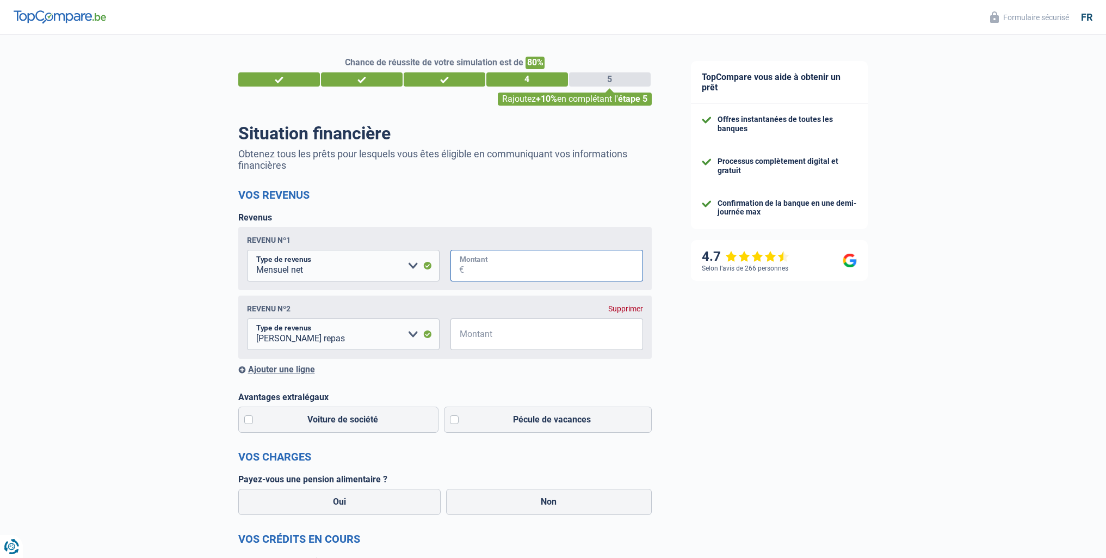
click at [487, 260] on input "Montant" at bounding box center [553, 266] width 179 height 32
type input "2.000"
click at [501, 341] on input "Montant" at bounding box center [553, 334] width 179 height 32
click at [626, 307] on div "Supprimer" at bounding box center [625, 308] width 35 height 9
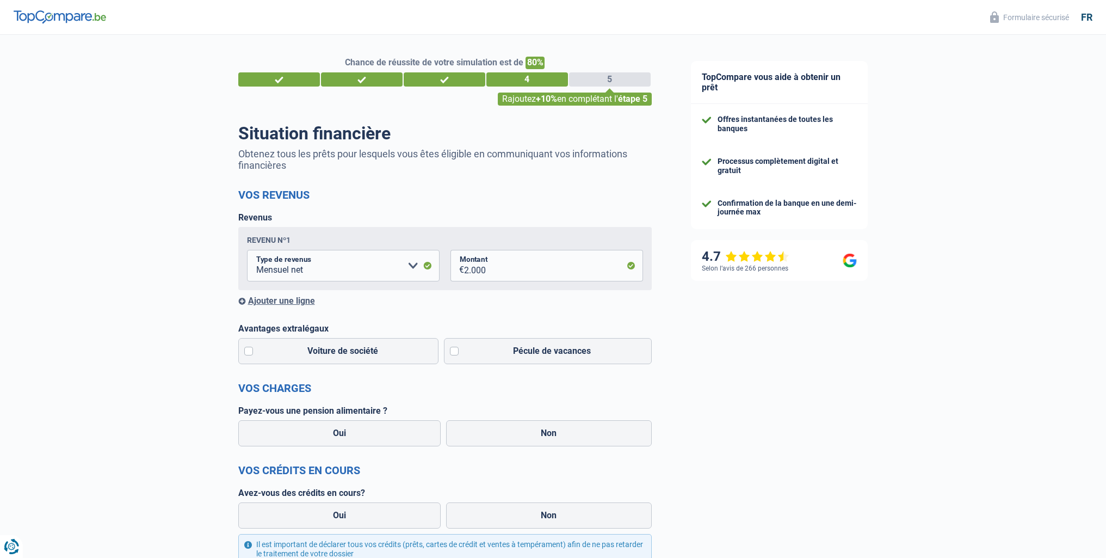
scroll to position [54, 0]
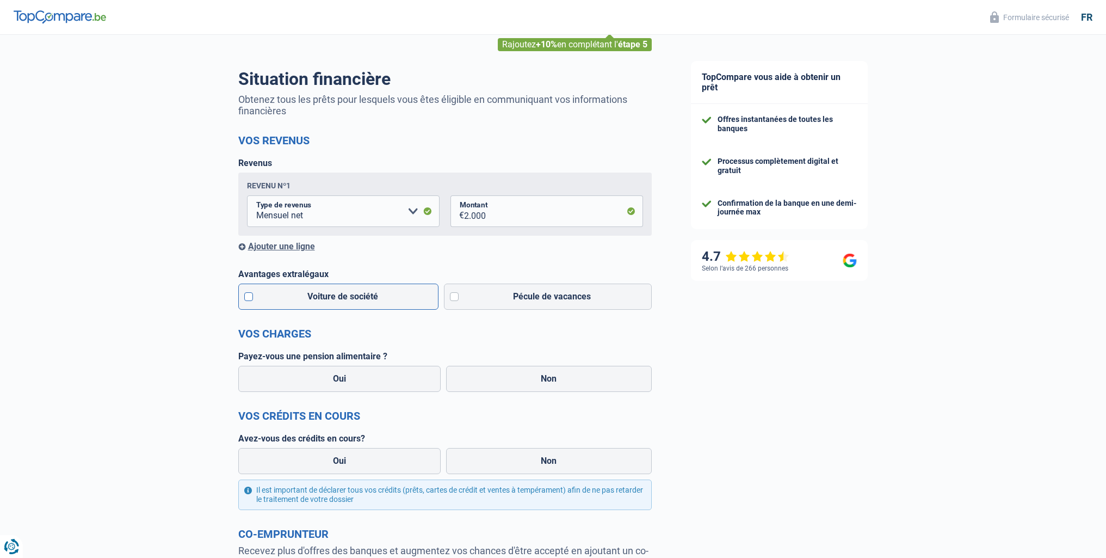
click at [305, 299] on label "Voiture de société" at bounding box center [338, 296] width 201 height 26
click at [305, 299] on input "Voiture de société" at bounding box center [338, 296] width 201 height 26
checkbox input "true"
click at [465, 304] on label "Pécule de vacances" at bounding box center [548, 296] width 208 height 26
click at [465, 304] on input "Pécule de vacances" at bounding box center [548, 296] width 208 height 26
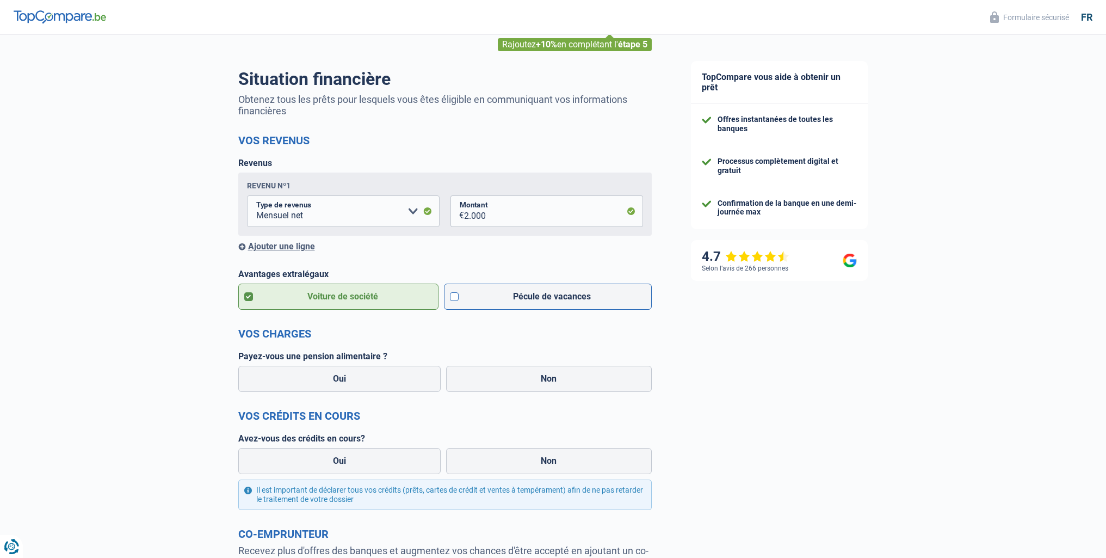
checkbox input "true"
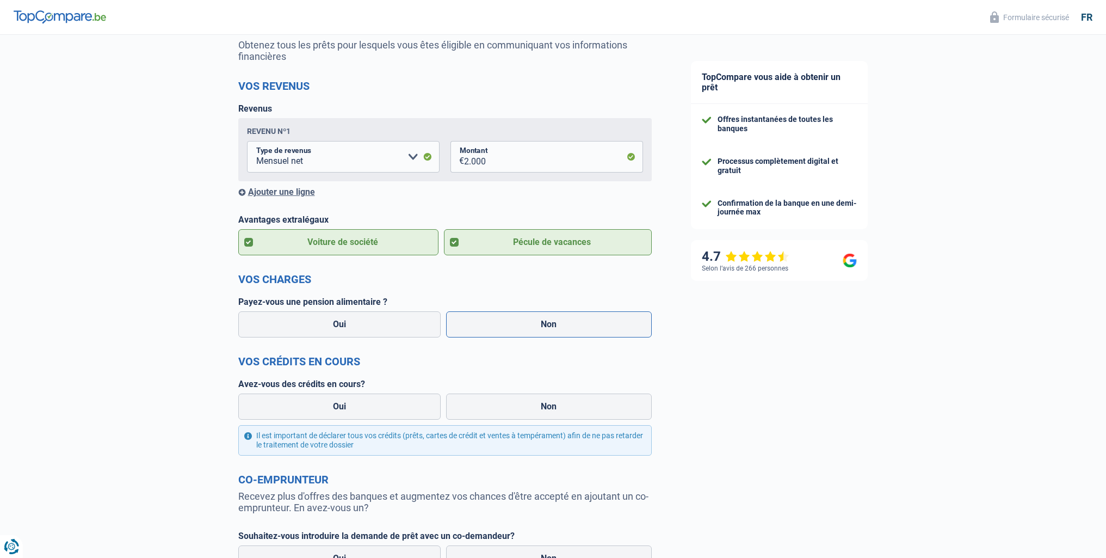
click at [541, 326] on label "Non" at bounding box center [549, 324] width 206 height 26
click at [541, 326] on input "Non" at bounding box center [549, 324] width 206 height 26
radio input "true"
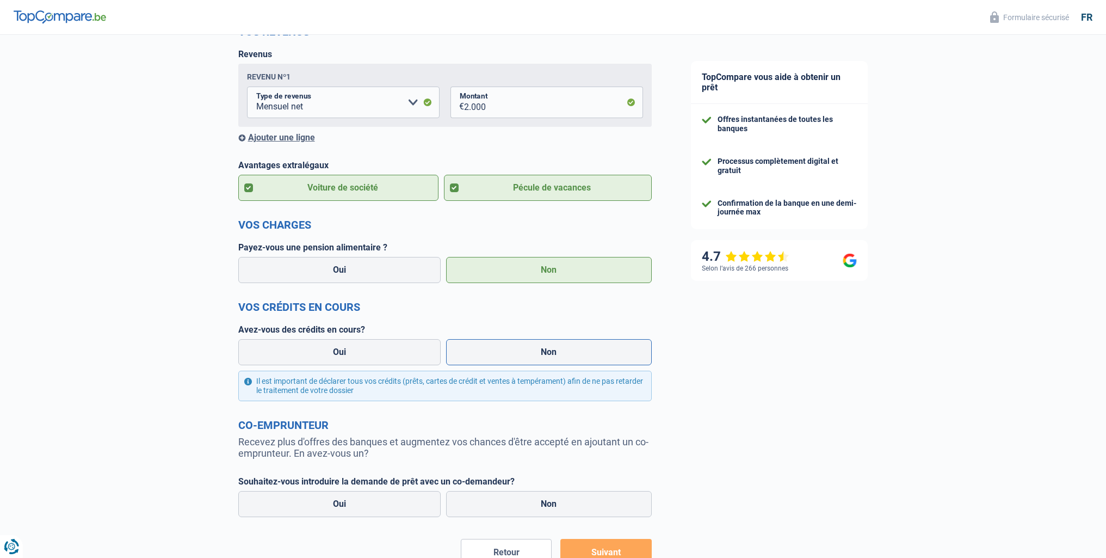
click at [504, 352] on label "Non" at bounding box center [549, 352] width 206 height 26
click at [504, 352] on input "Non" at bounding box center [549, 352] width 206 height 26
radio input "true"
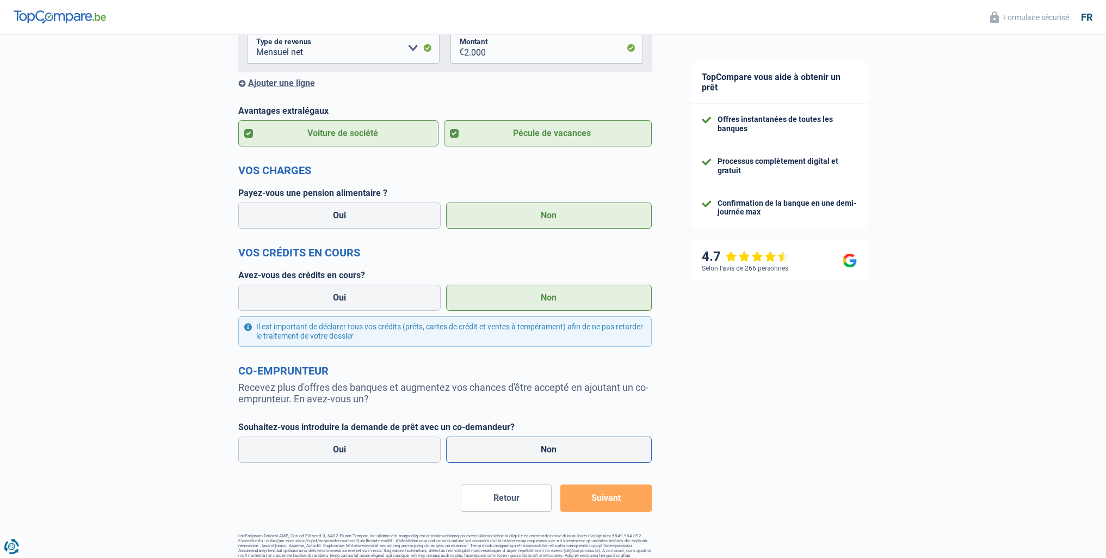
click at [506, 448] on label "Non" at bounding box center [549, 449] width 206 height 26
click at [506, 448] on input "Non" at bounding box center [549, 449] width 206 height 26
radio input "true"
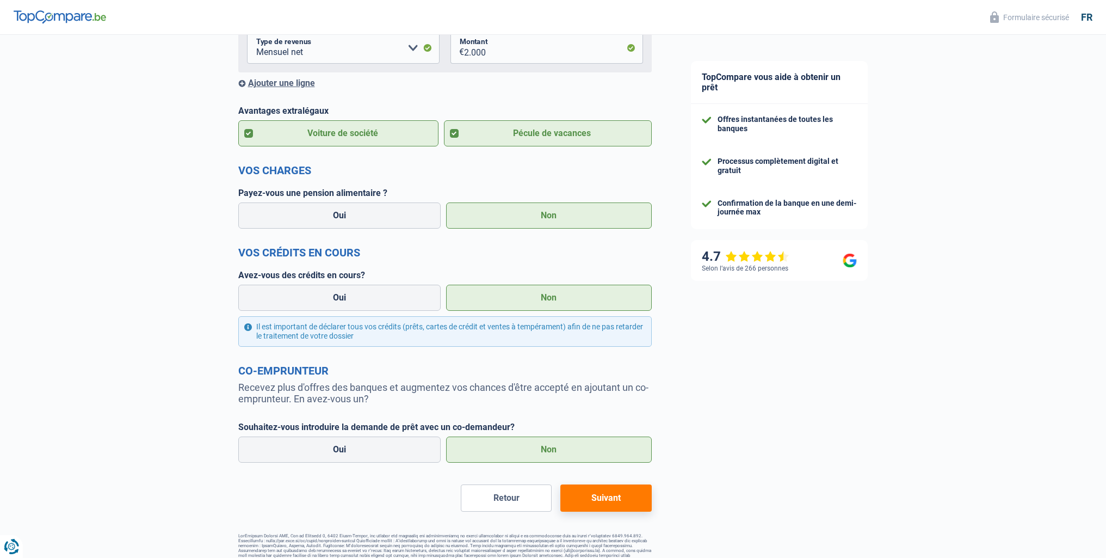
scroll to position [237, 0]
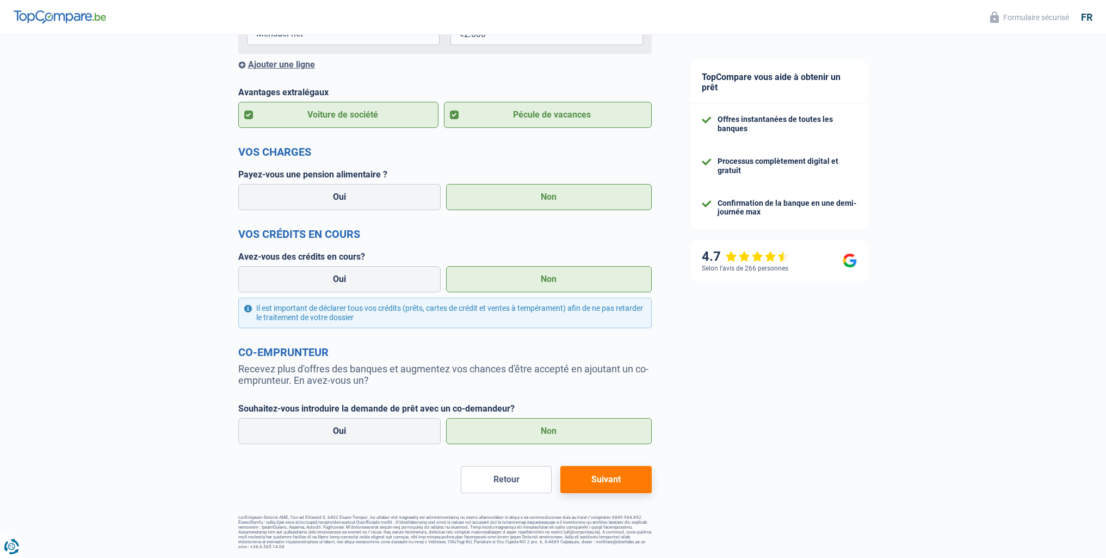
click at [620, 471] on button "Suivant" at bounding box center [605, 479] width 91 height 27
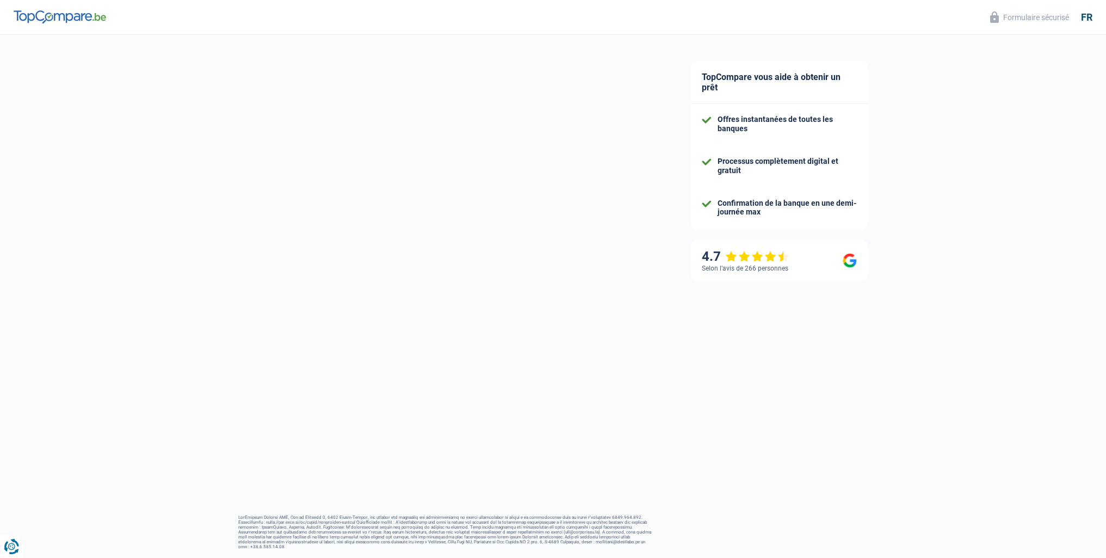
select select "houseOrGarden"
select select "120"
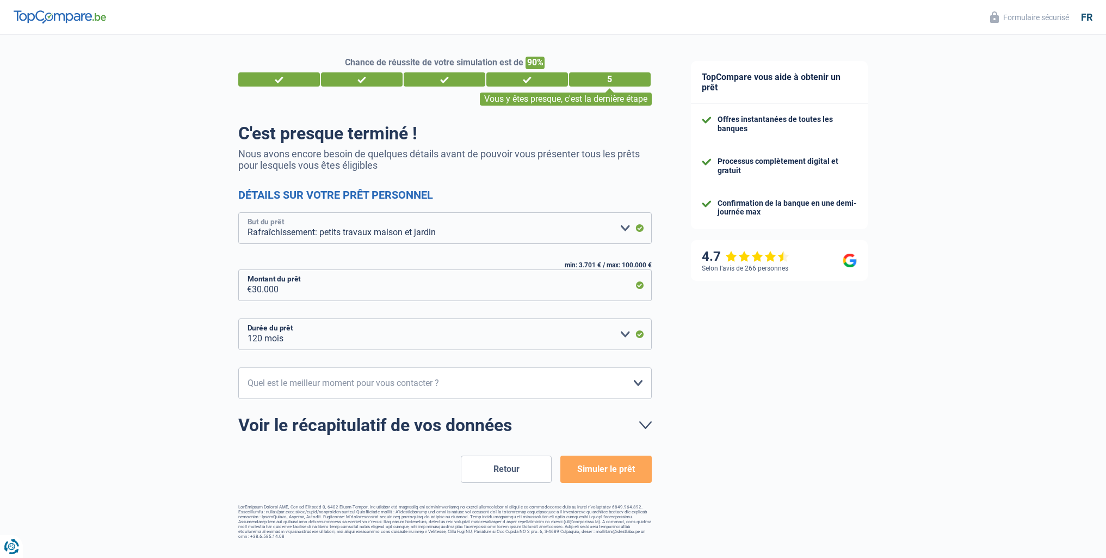
click at [620, 231] on select "Confort maison: meubles, textile, peinture, électroménager, outillage non-profe…" at bounding box center [445, 228] width 414 height 32
select select "movingOrInstallation"
click at [238, 213] on select "Confort maison: meubles, textile, peinture, électroménager, outillage non-profe…" at bounding box center [445, 228] width 414 height 32
click at [624, 337] on select "12 mois 18 mois 24 mois 30 mois 36 mois 42 mois 48 mois 60 mois 72 mois 84 mois…" at bounding box center [445, 334] width 414 height 32
select select "60"
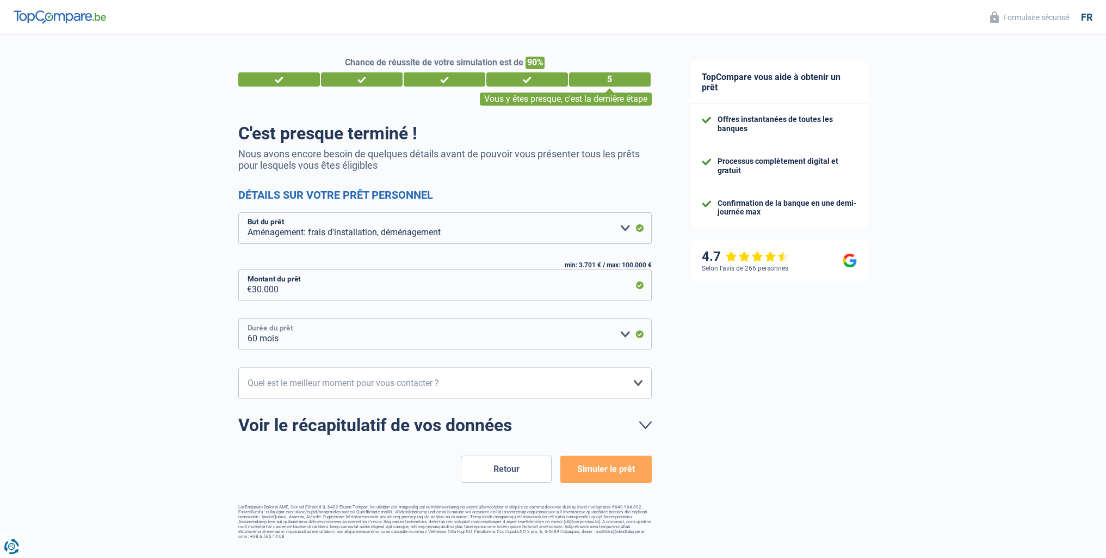
click at [238, 319] on select "12 mois 18 mois 24 mois 30 mois 36 mois 42 mois 48 mois 60 mois 72 mois 84 mois…" at bounding box center [445, 334] width 414 height 32
click at [556, 386] on select "10h-12h 12h-14h 14h-16h 16h-18h Veuillez sélectionner une option" at bounding box center [445, 383] width 414 height 32
select select "12-14"
click at [238, 368] on select "10h-12h 12h-14h 14h-16h 16h-18h Veuillez sélectionner une option" at bounding box center [445, 383] width 414 height 32
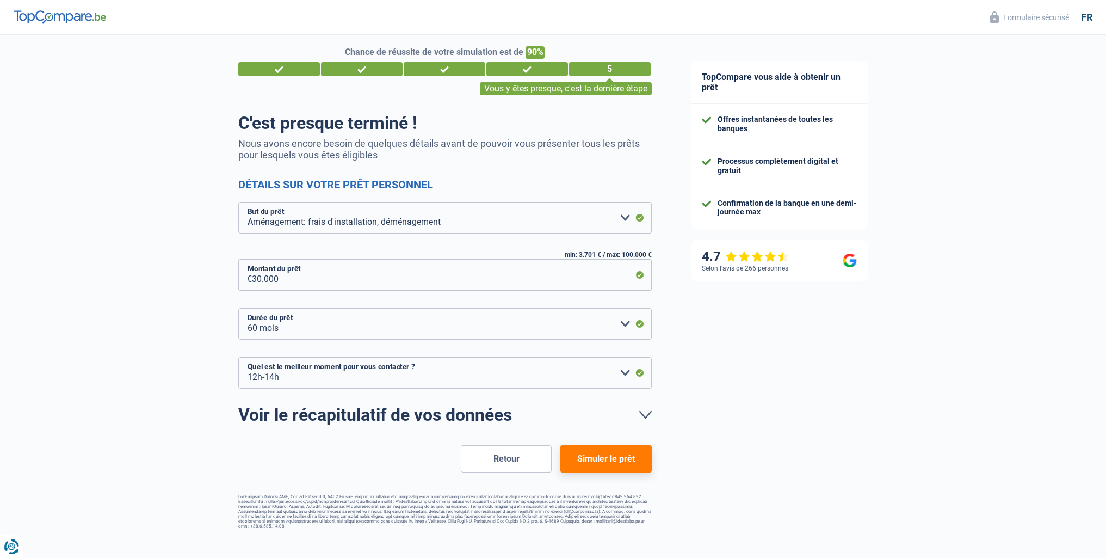
click at [621, 465] on button "Simuler le prêt" at bounding box center [605, 458] width 91 height 27
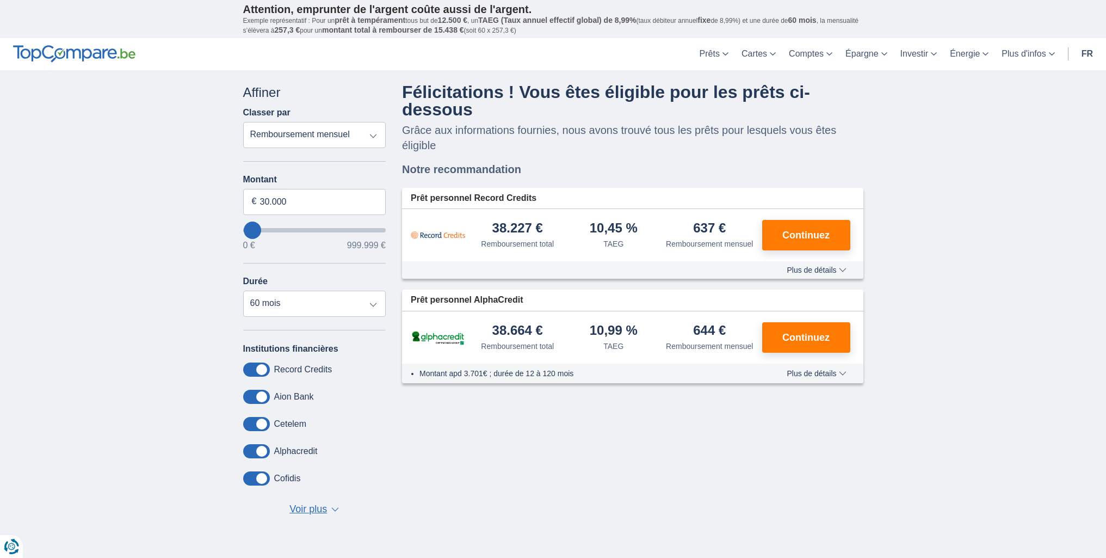
click at [835, 273] on span "Plus de détails" at bounding box center [816, 270] width 59 height 8
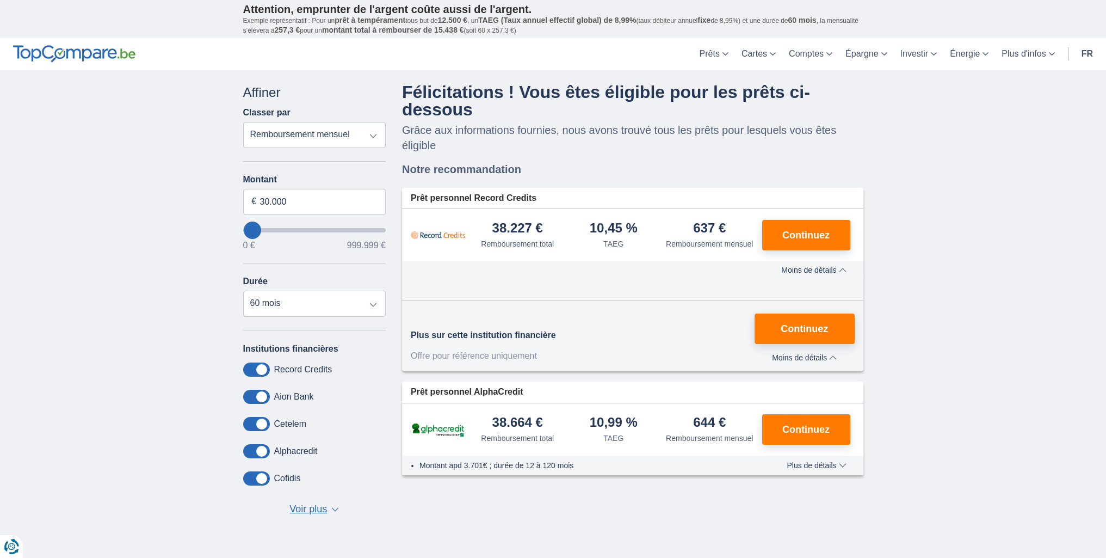
click at [833, 467] on span "Plus de détails" at bounding box center [816, 465] width 59 height 8
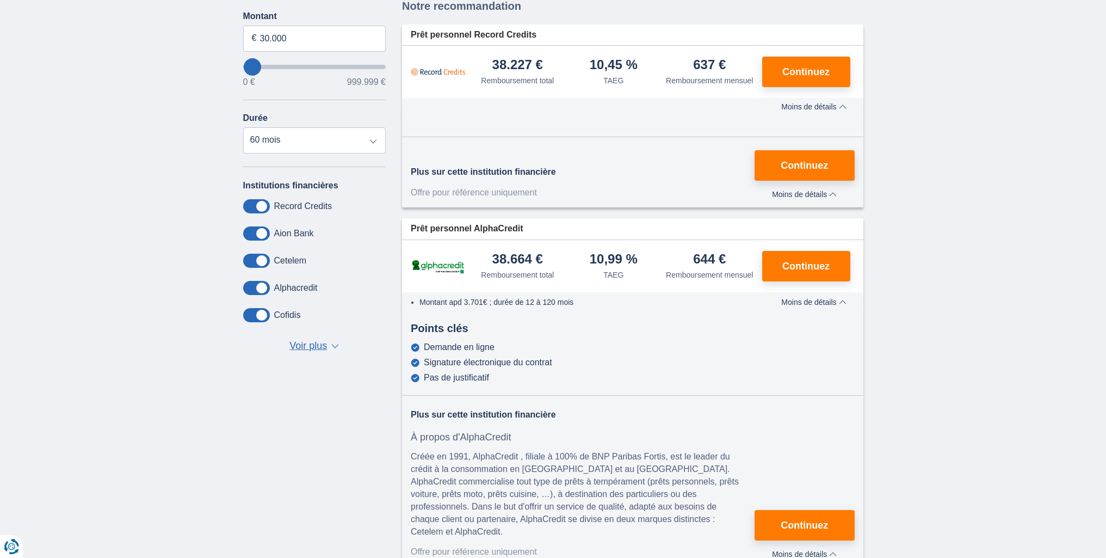
scroll to position [218, 0]
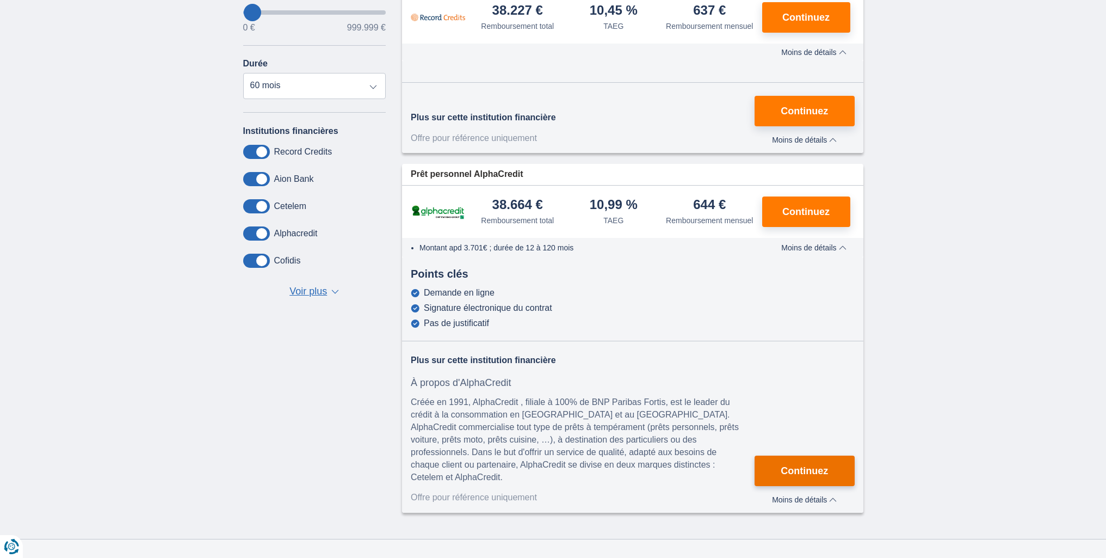
click at [799, 472] on span "Continuez" at bounding box center [804, 471] width 47 height 10
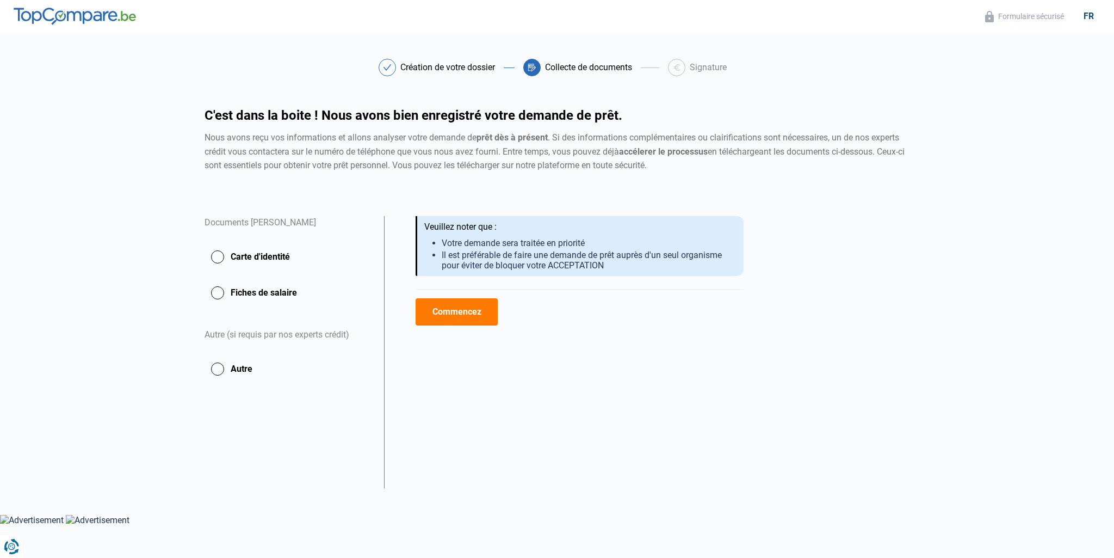
click at [466, 310] on button "Commencez" at bounding box center [457, 311] width 82 height 27
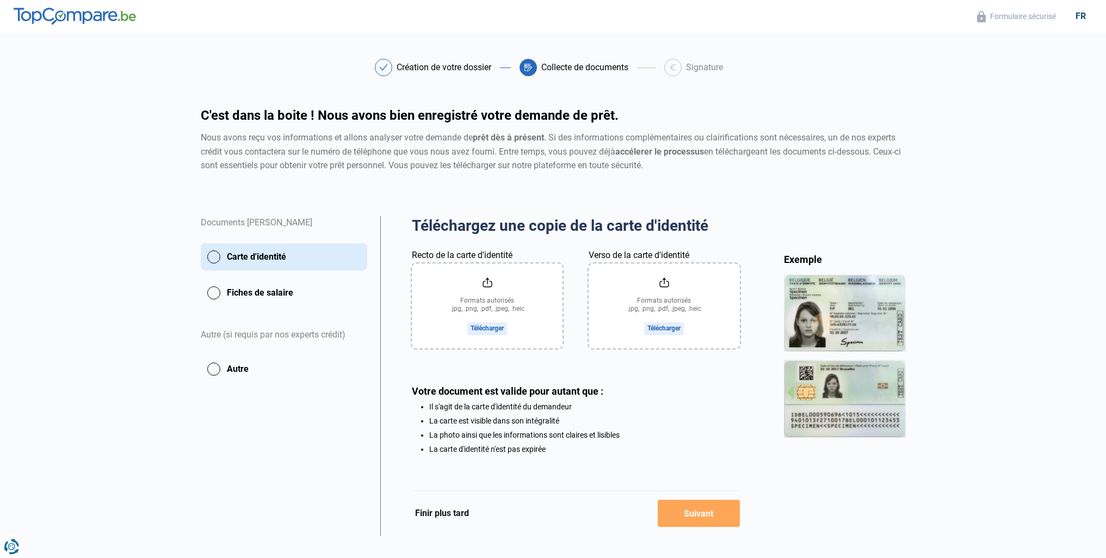
scroll to position [17, 0]
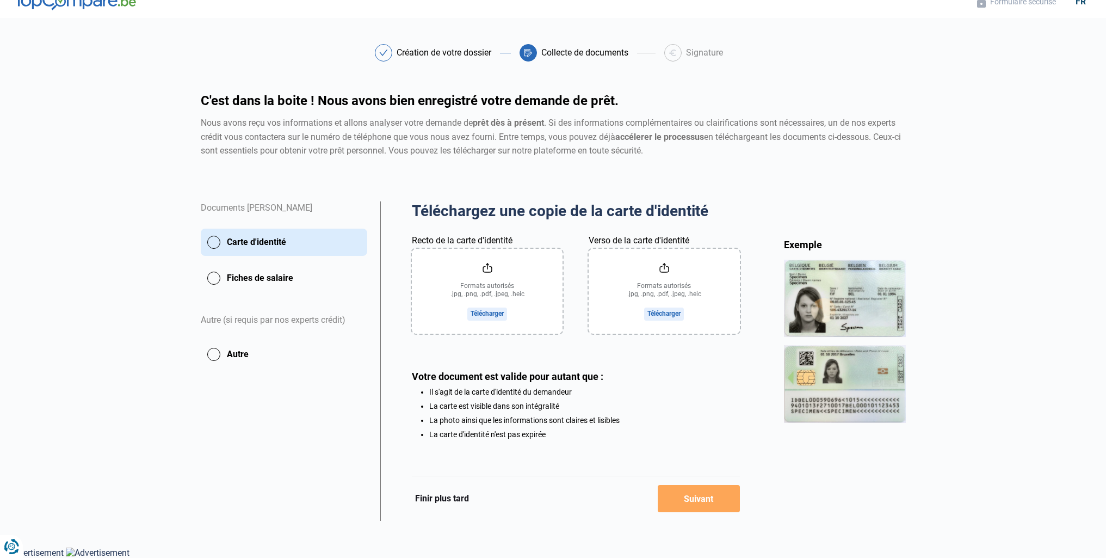
click at [491, 310] on input "Recto de la carte d'identité" at bounding box center [487, 291] width 151 height 85
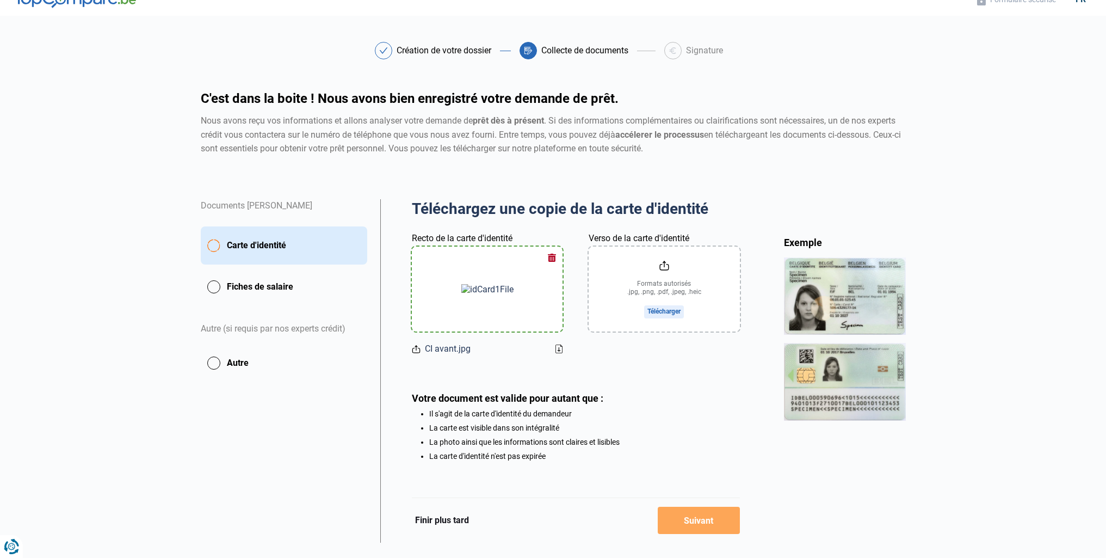
click at [670, 310] on input "Verso de la carte d'identité" at bounding box center [664, 288] width 151 height 85
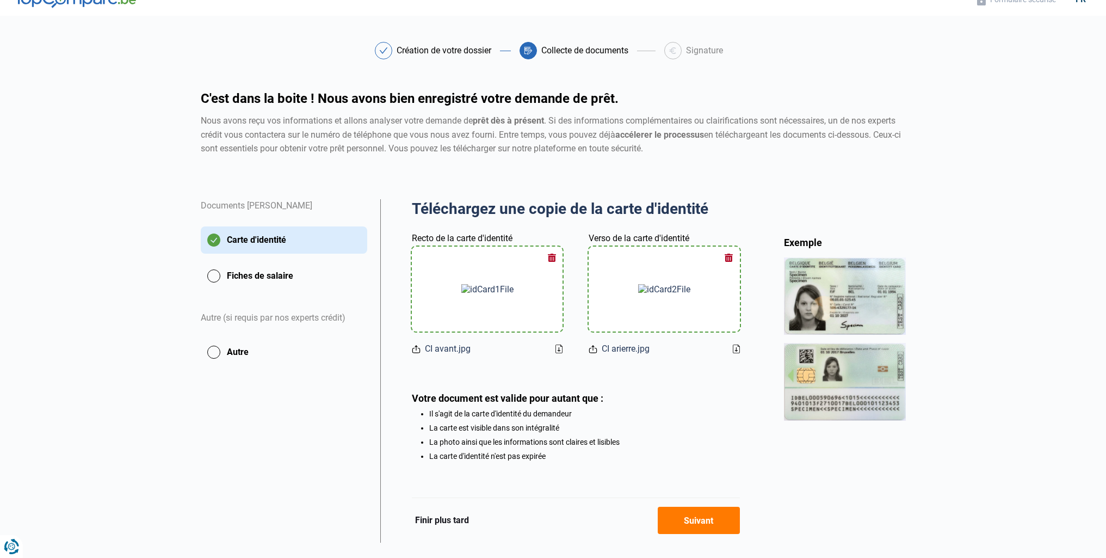
scroll to position [41, 0]
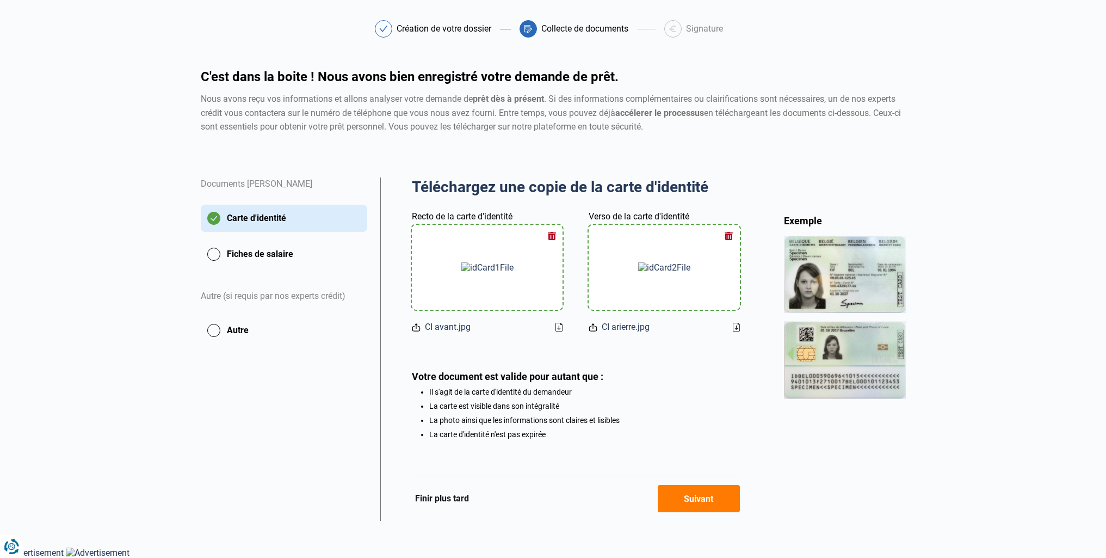
click at [703, 496] on button "Suivant" at bounding box center [699, 498] width 82 height 27
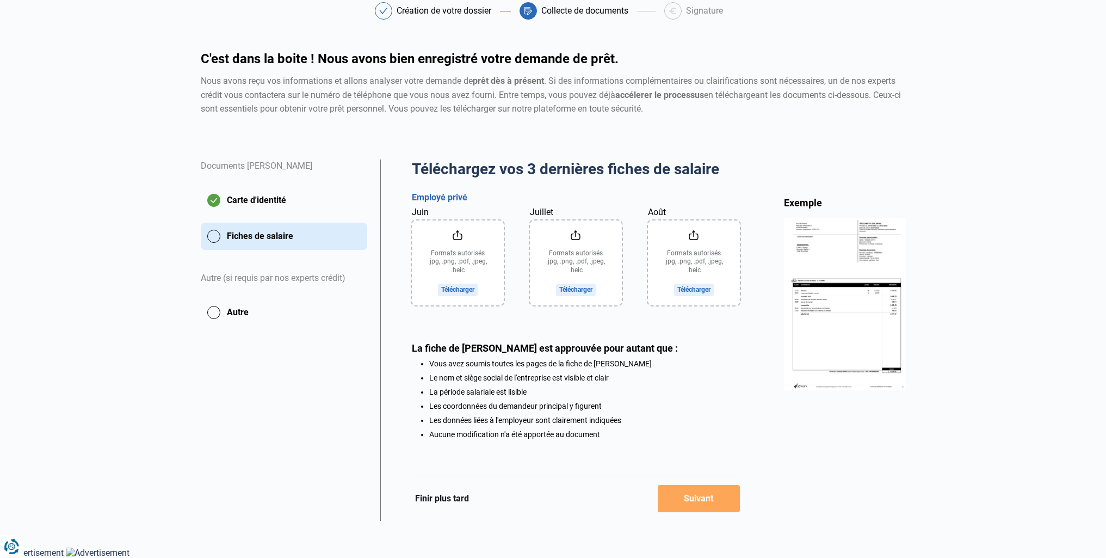
scroll to position [5, 0]
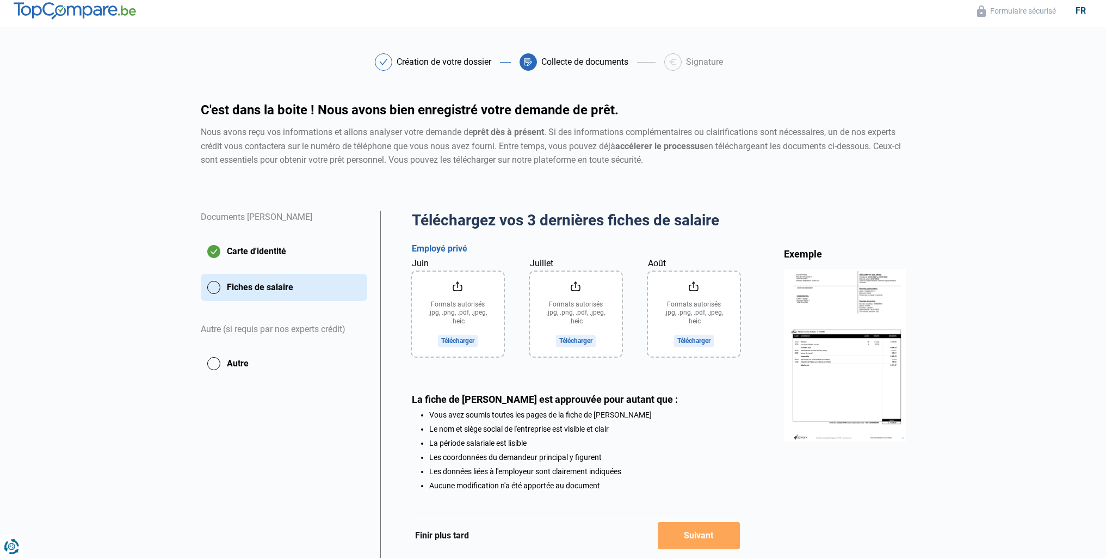
click at [447, 339] on input "Juin" at bounding box center [458, 314] width 92 height 85
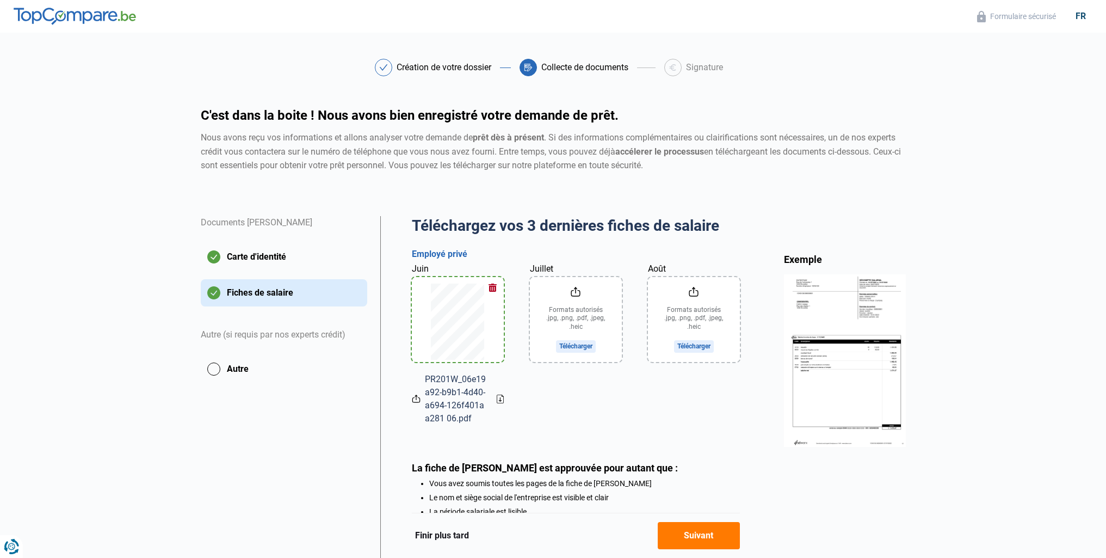
click at [575, 348] on input "Juillet" at bounding box center [576, 319] width 92 height 85
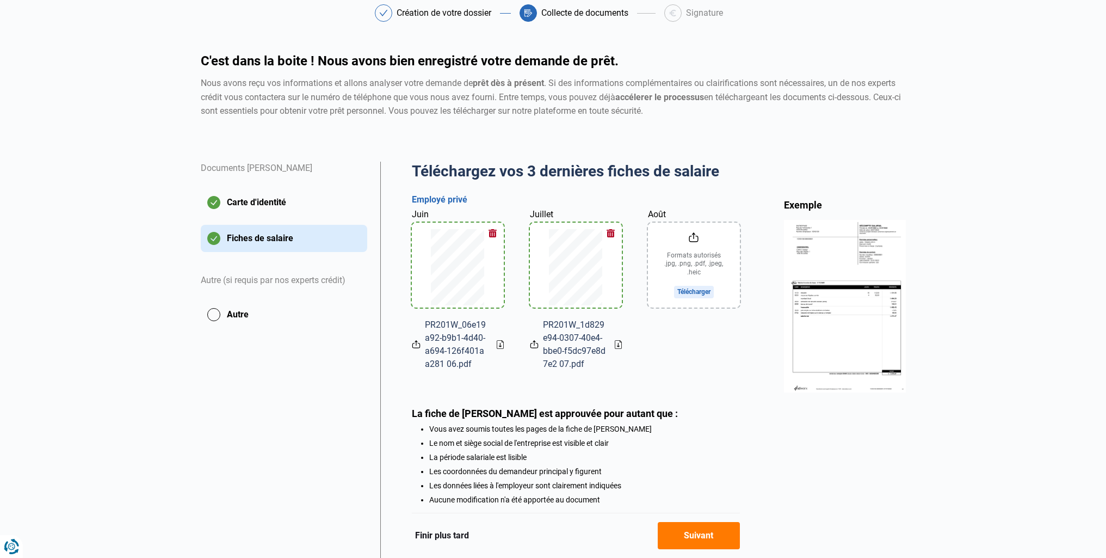
scroll to position [123, 0]
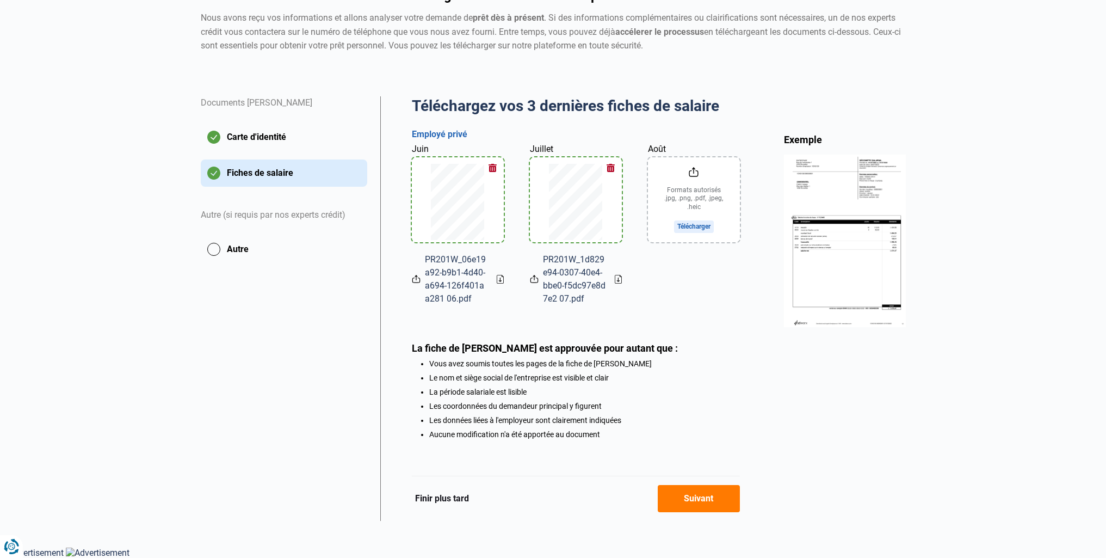
click at [677, 501] on button "Suivant" at bounding box center [699, 498] width 82 height 27
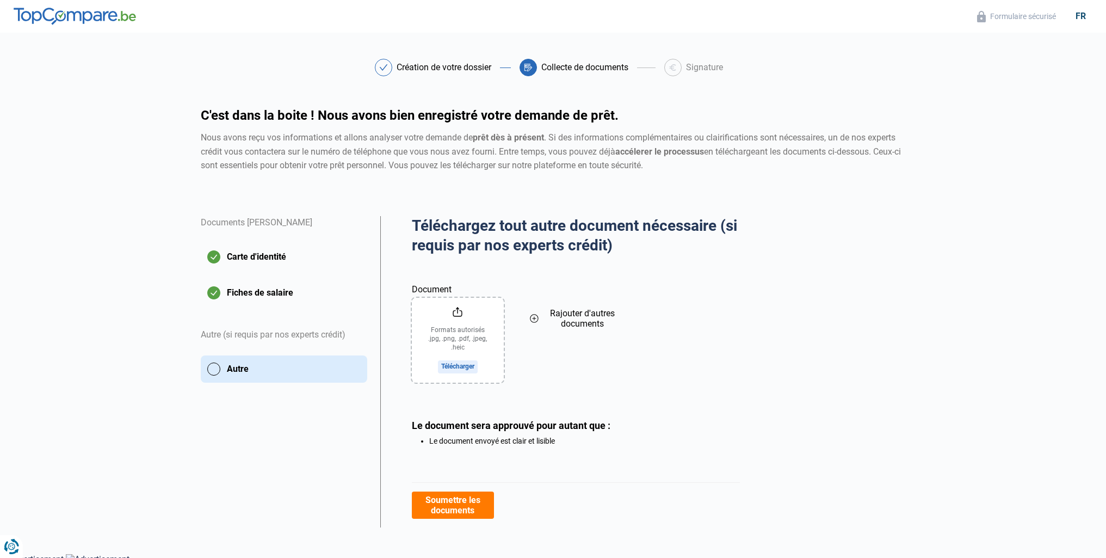
scroll to position [7, 0]
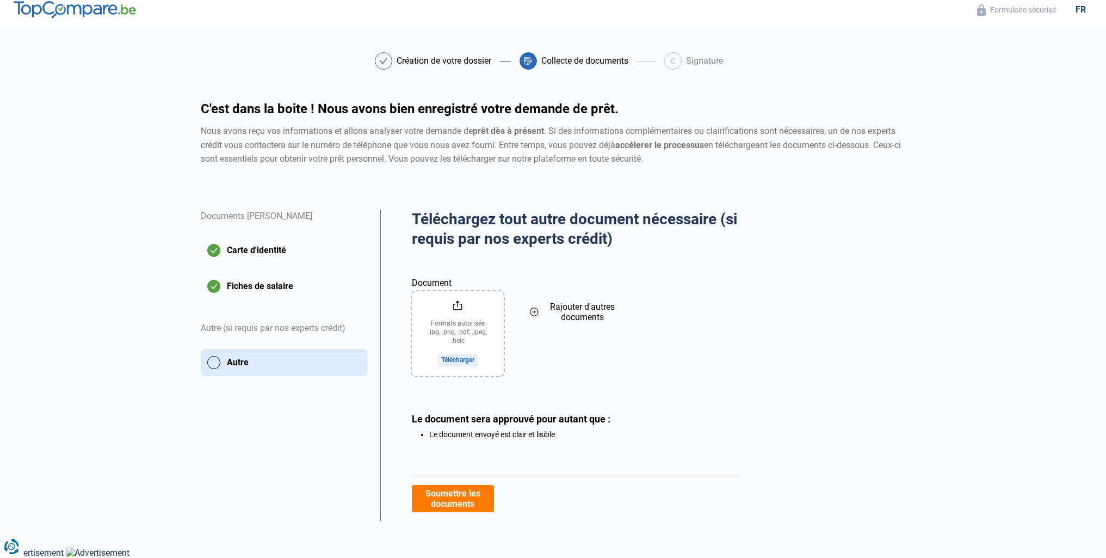
click at [448, 502] on button "Soumettre les documents" at bounding box center [453, 498] width 82 height 27
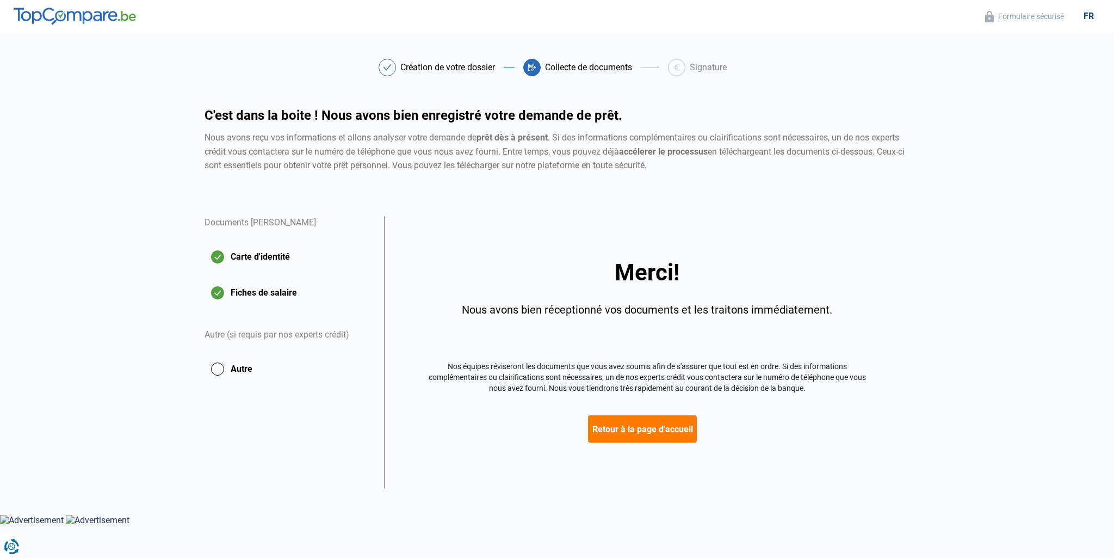
click at [670, 425] on button "Retour à la page d'accueil" at bounding box center [642, 428] width 109 height 27
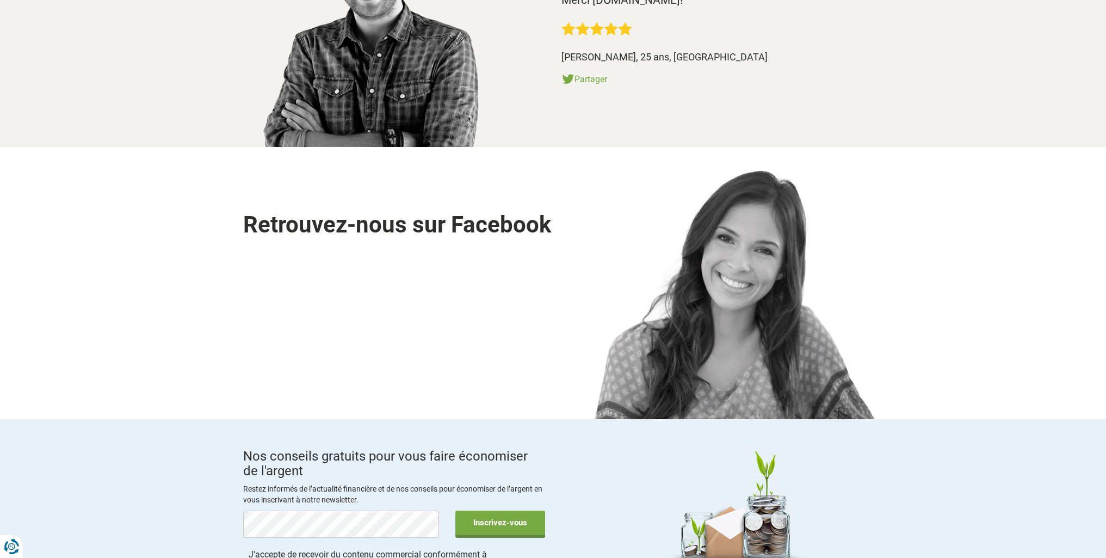
scroll to position [1632, 0]
